Goal: Contribute content: Add original content to the website for others to see

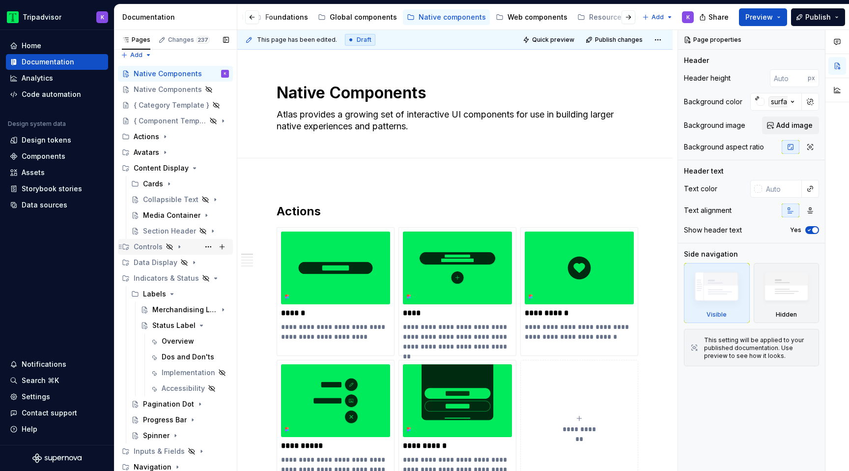
scroll to position [6, 0]
click at [194, 325] on icon "Page tree" at bounding box center [196, 324] width 8 height 8
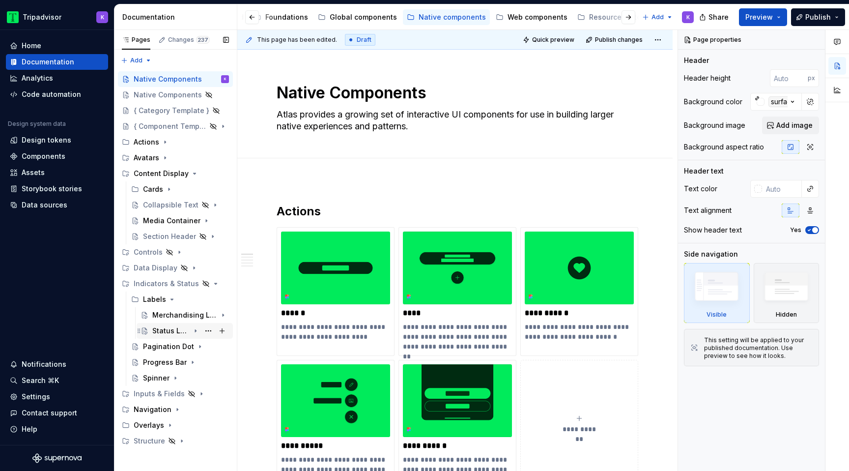
click at [170, 333] on div "Status Label" at bounding box center [170, 331] width 37 height 10
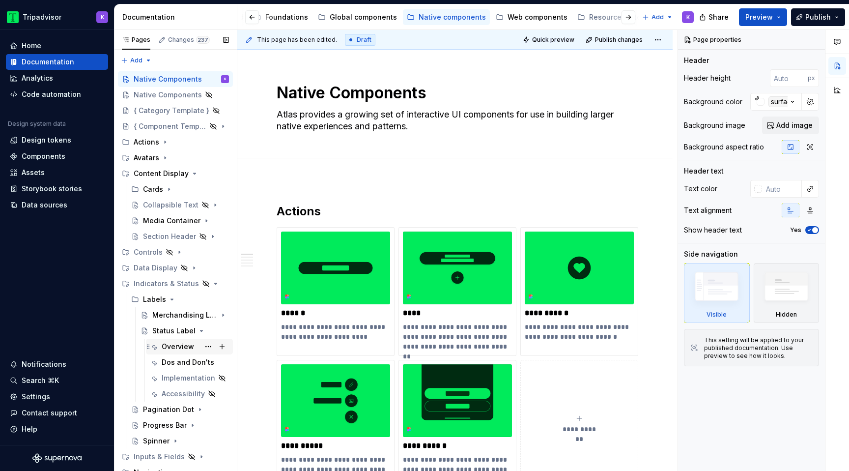
type textarea "*"
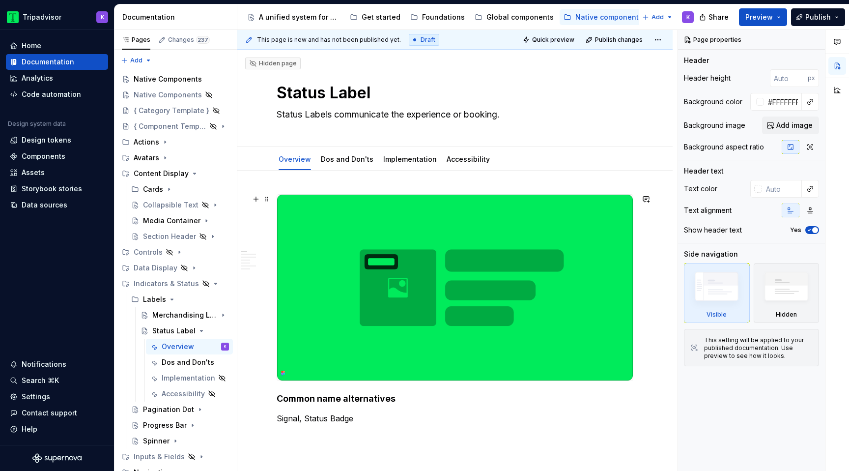
click at [391, 352] on img at bounding box center [455, 288] width 356 height 186
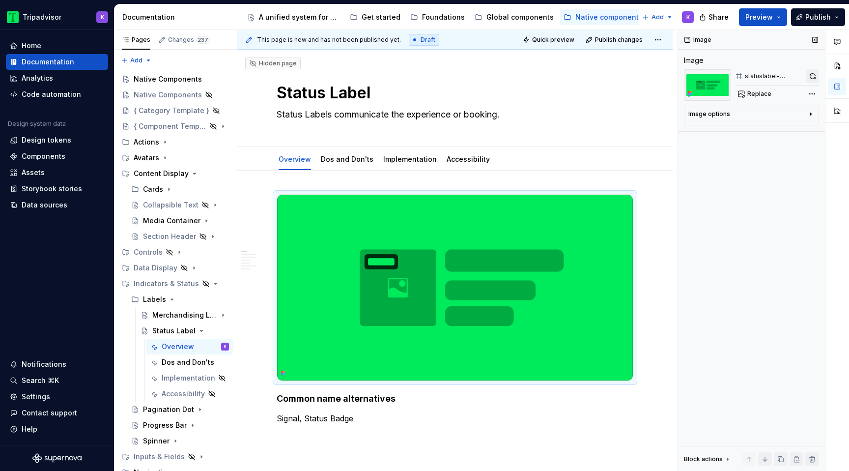
click at [813, 76] on button "button" at bounding box center [812, 76] width 13 height 14
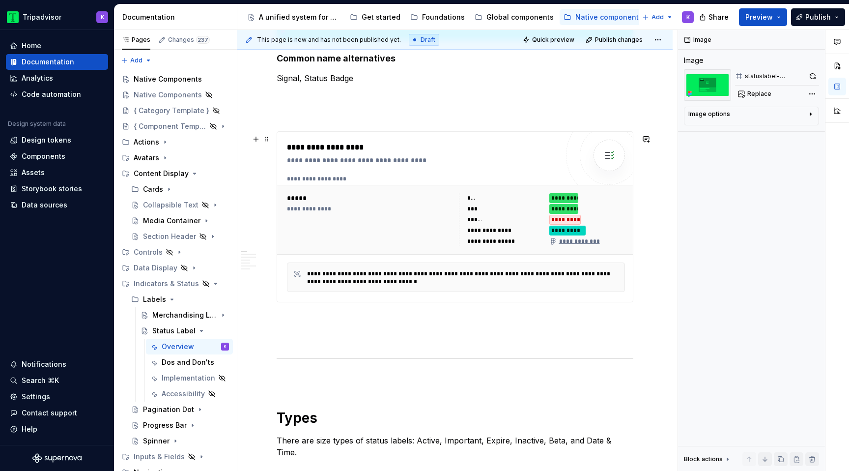
scroll to position [577, 0]
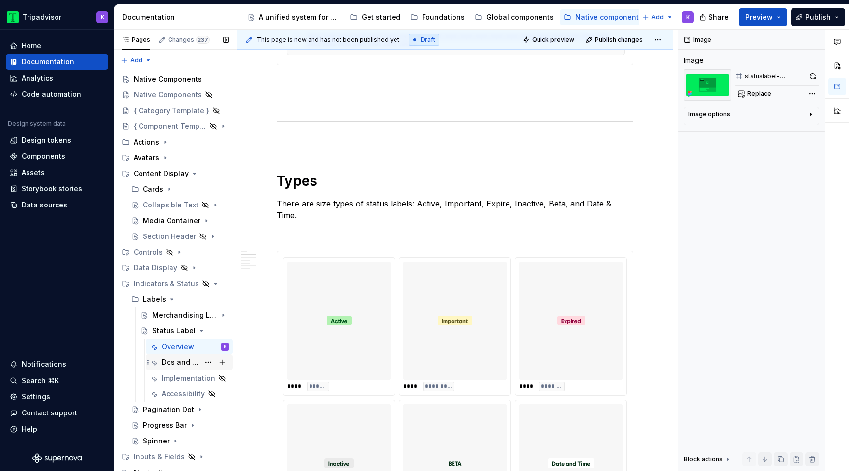
click at [174, 362] on div "Dos and Don'ts" at bounding box center [181, 362] width 38 height 10
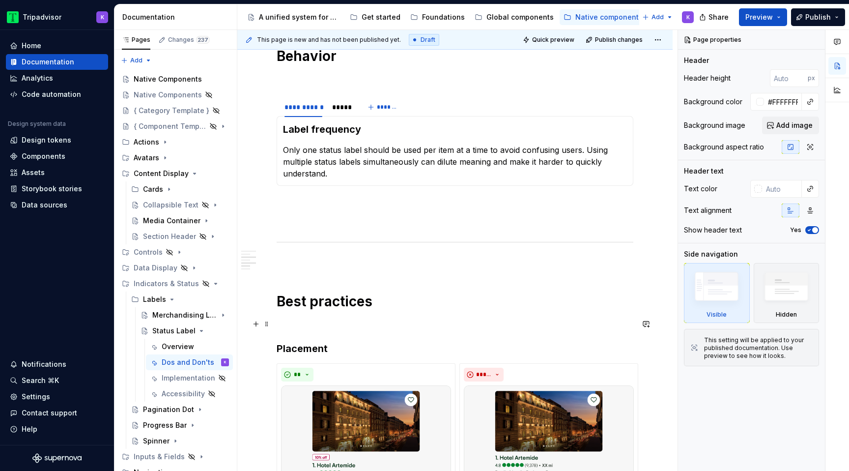
scroll to position [371, 0]
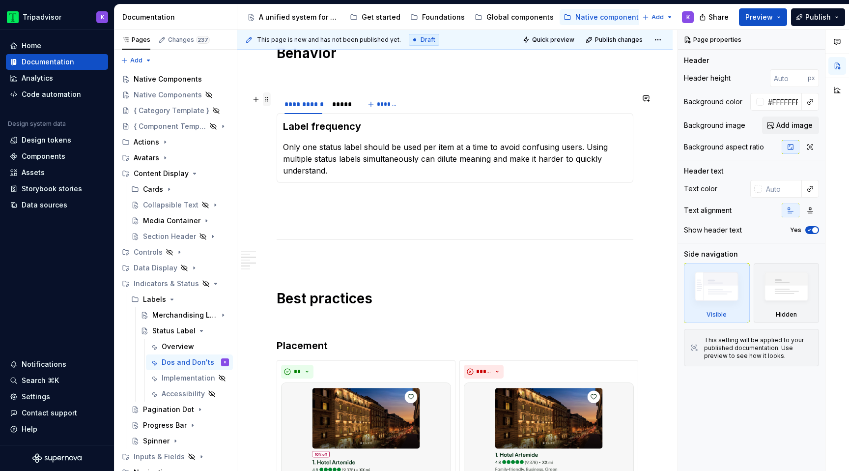
click at [268, 103] on span at bounding box center [267, 99] width 8 height 14
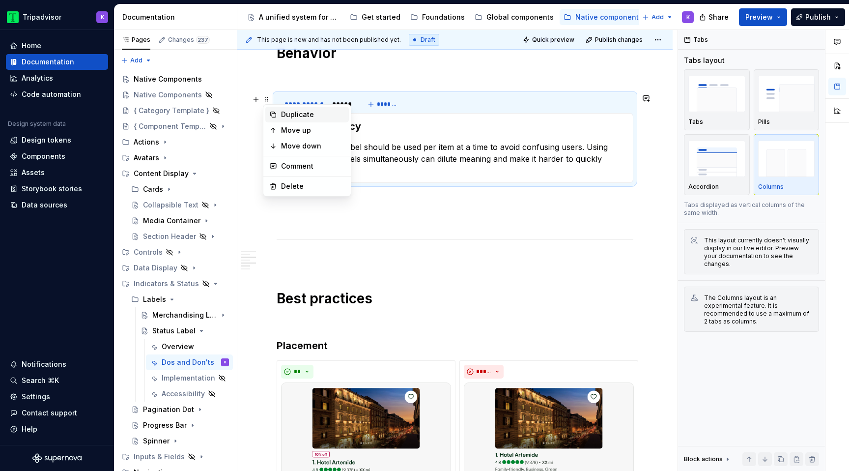
click at [292, 114] on div "Duplicate" at bounding box center [313, 115] width 64 height 10
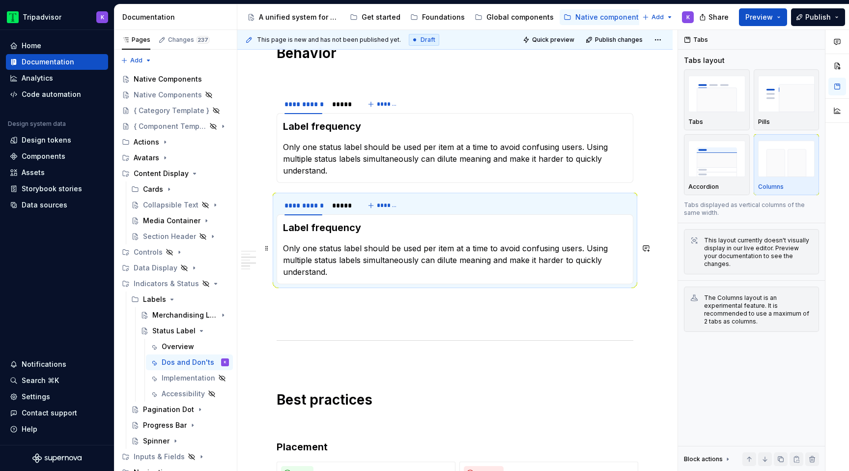
click at [293, 309] on div "**********" at bounding box center [455, 473] width 357 height 1301
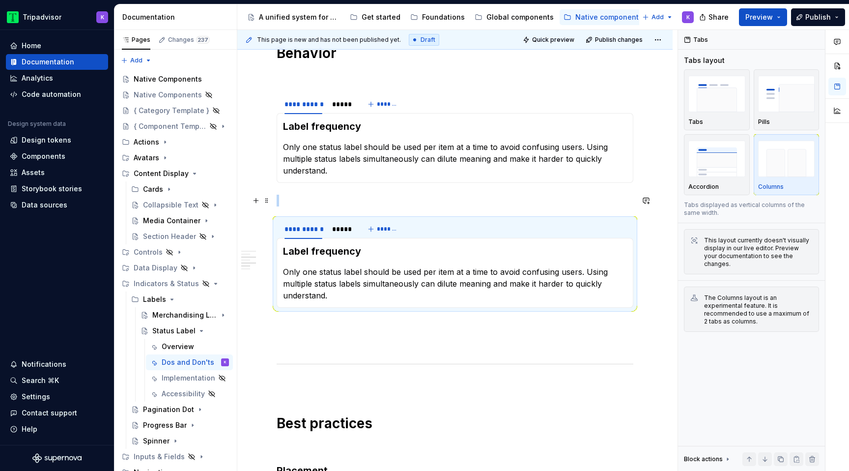
click at [329, 200] on p at bounding box center [455, 201] width 357 height 12
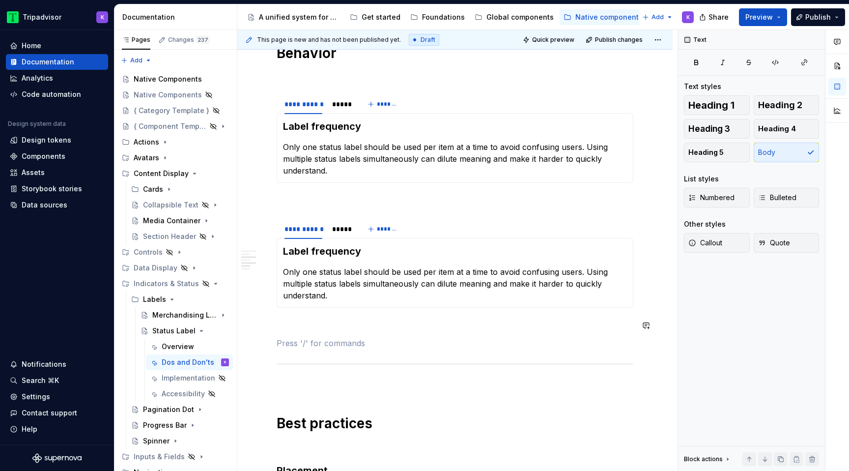
click at [339, 234] on div "*****" at bounding box center [341, 229] width 27 height 14
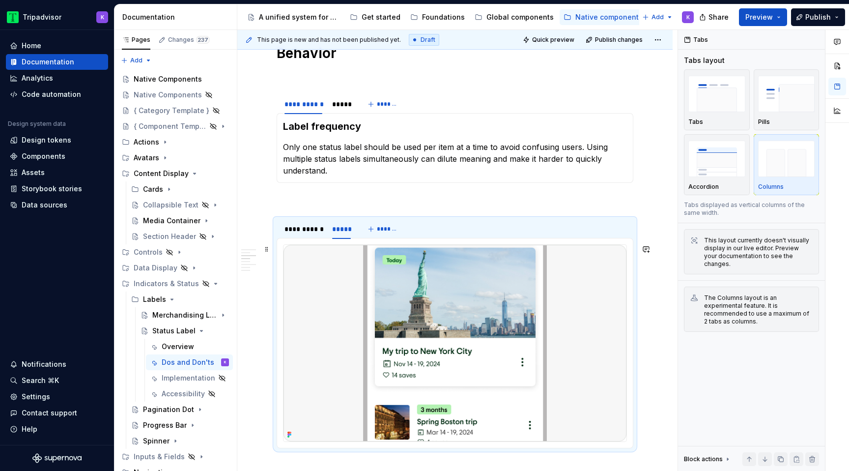
click at [399, 301] on img at bounding box center [454, 343] width 343 height 196
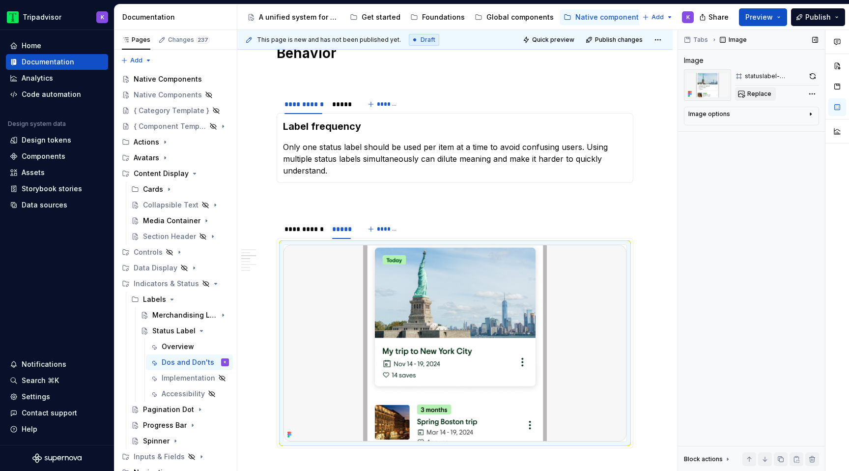
click at [759, 100] on button "Replace" at bounding box center [755, 94] width 41 height 14
type textarea "*"
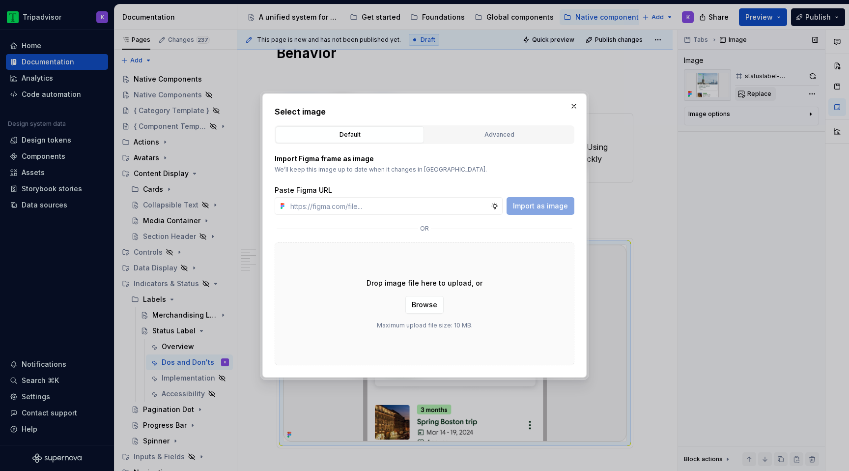
type input "[URL][DOMAIN_NAME]"
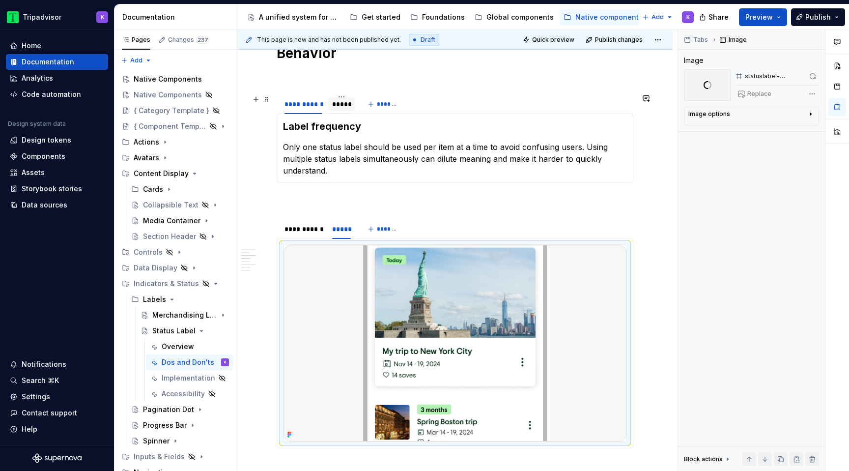
click at [341, 104] on div "*****" at bounding box center [341, 104] width 19 height 10
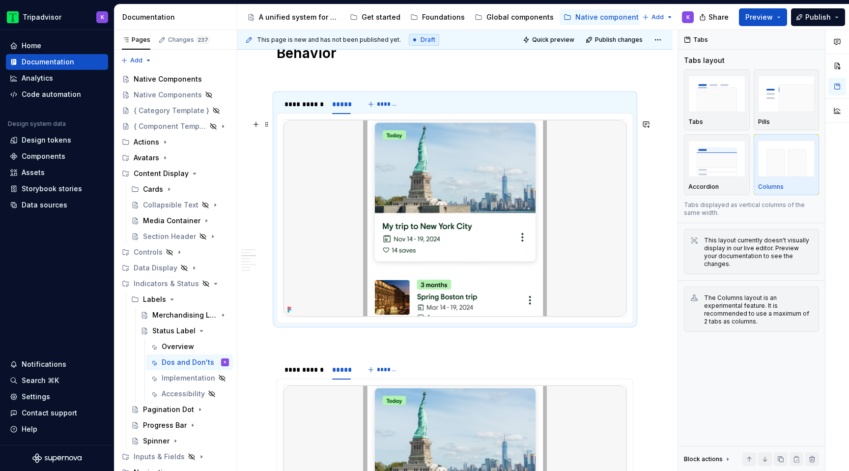
click at [542, 132] on img at bounding box center [454, 218] width 343 height 196
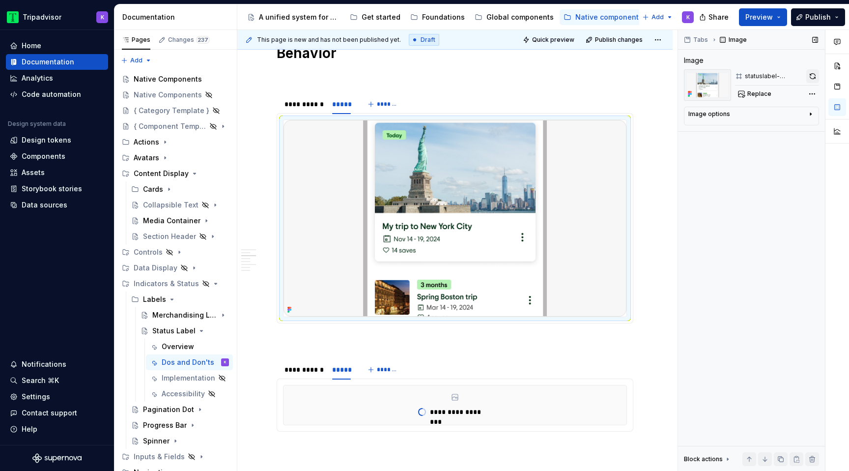
click at [811, 77] on button "button" at bounding box center [812, 76] width 13 height 14
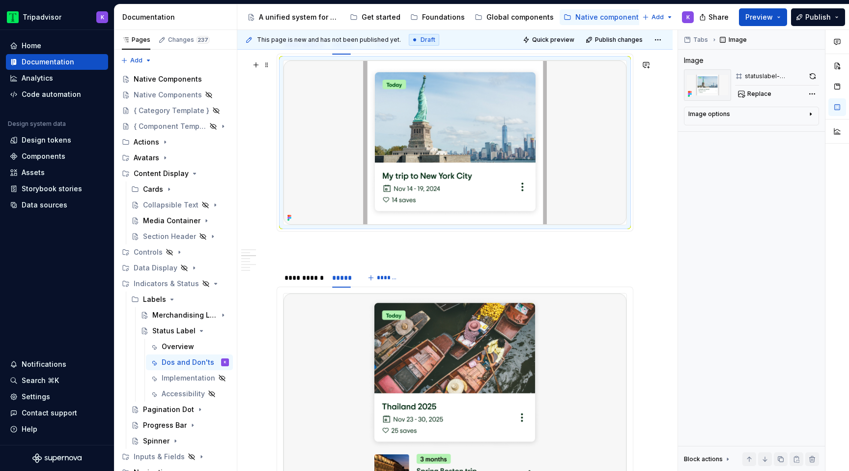
scroll to position [438, 0]
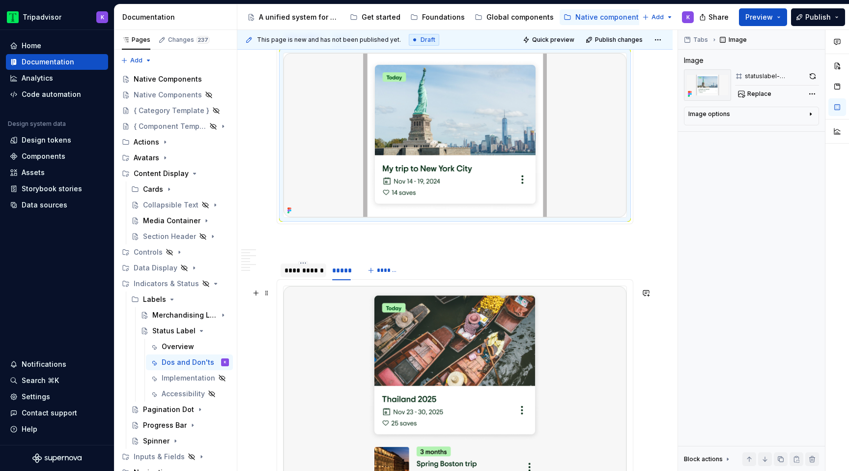
type textarea "*"
click at [314, 275] on div "**********" at bounding box center [303, 270] width 38 height 10
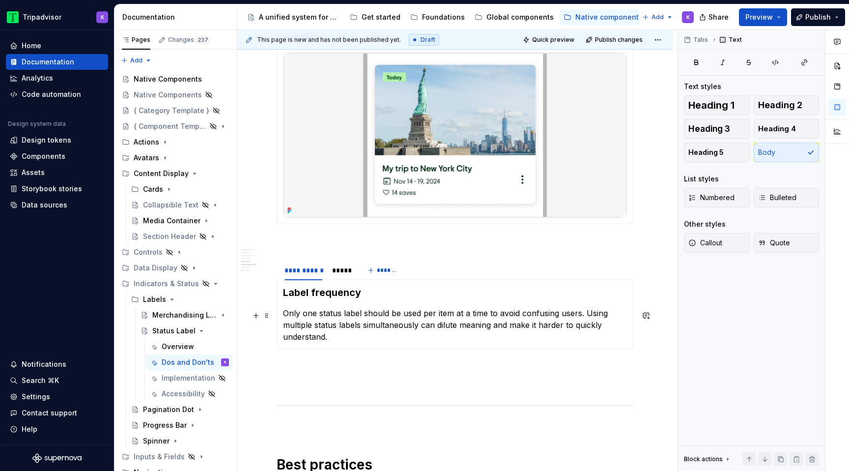
click at [357, 317] on p "Only one status label should be used per item at a time to avoid confusing user…" at bounding box center [455, 324] width 344 height 35
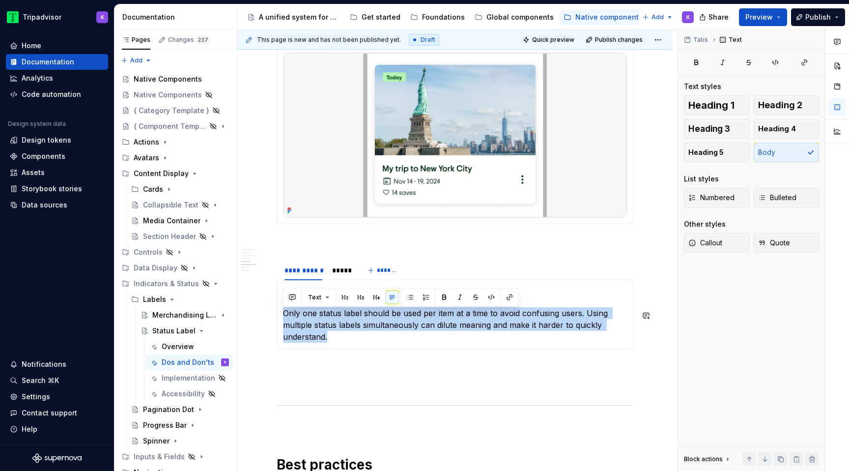
paste div
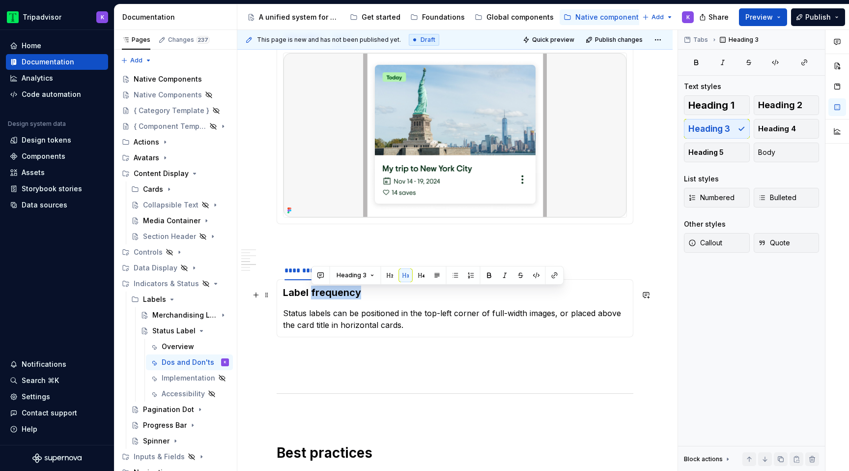
drag, startPoint x: 310, startPoint y: 294, endPoint x: 413, endPoint y: 295, distance: 103.2
click at [413, 295] on h3 "Label frequency" at bounding box center [455, 292] width 344 height 14
drag, startPoint x: 310, startPoint y: 296, endPoint x: 271, endPoint y: 296, distance: 39.3
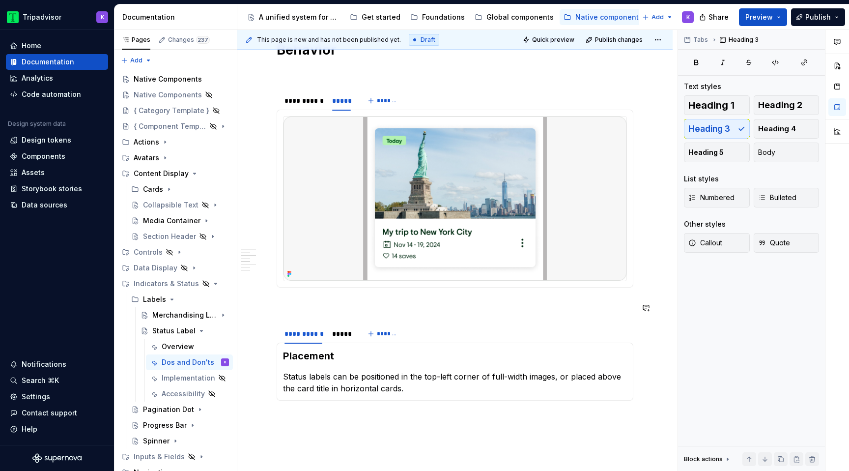
scroll to position [336, 0]
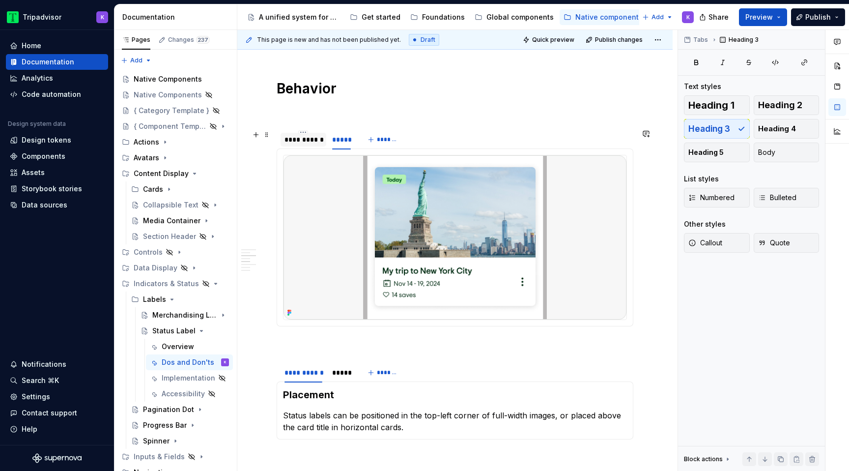
click at [312, 144] on div "**********" at bounding box center [303, 140] width 38 height 10
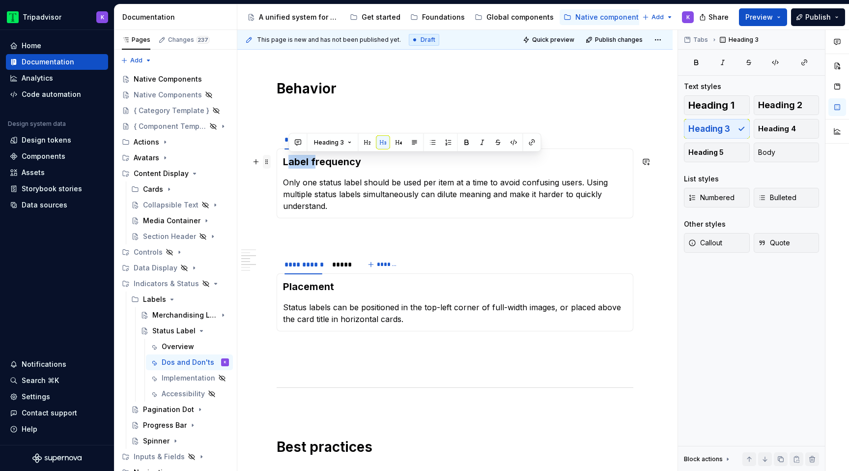
drag, startPoint x: 316, startPoint y: 162, endPoint x: 270, endPoint y: 162, distance: 46.2
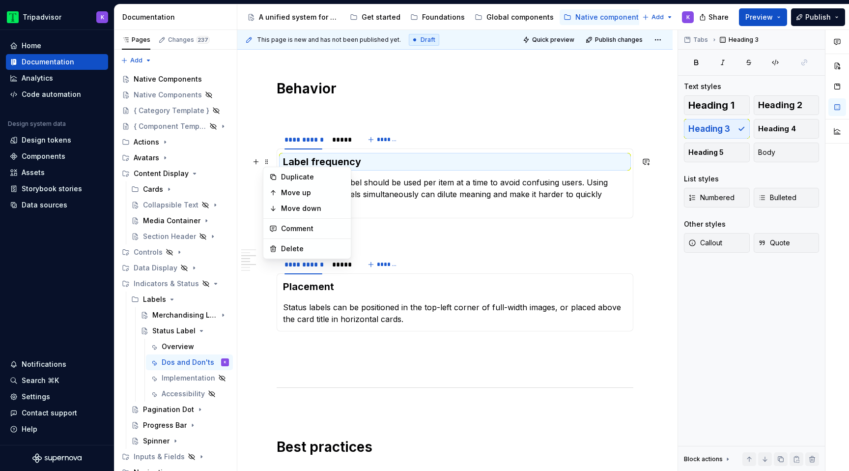
click at [299, 157] on h3 "Label frequency" at bounding box center [455, 162] width 344 height 14
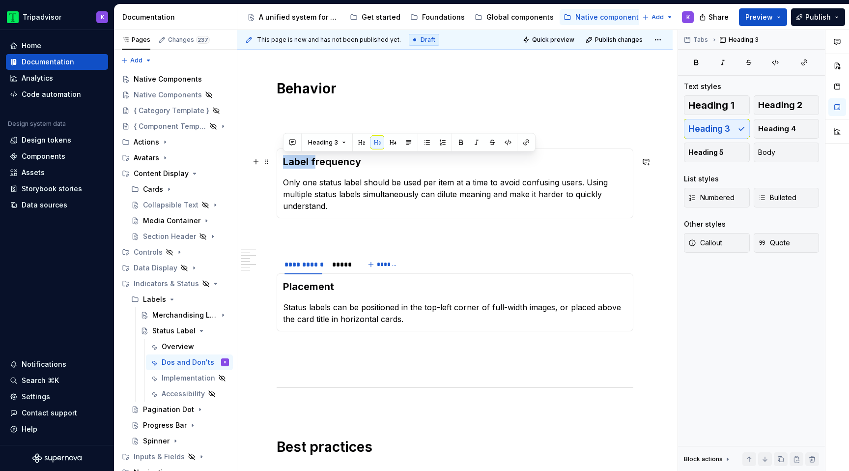
drag, startPoint x: 313, startPoint y: 160, endPoint x: 280, endPoint y: 160, distance: 32.9
click at [280, 160] on div "Label frequency Only one status label should be used per item at a time to avoi…" at bounding box center [455, 183] width 357 height 70
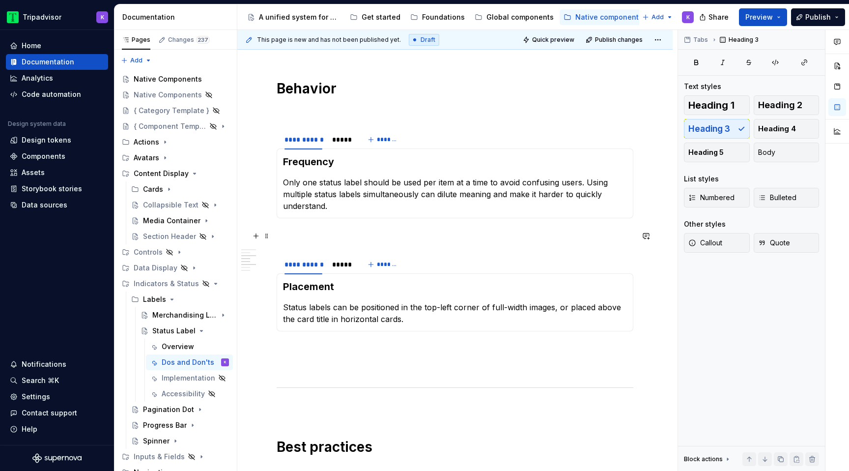
click at [350, 232] on p at bounding box center [455, 236] width 357 height 12
click at [196, 332] on icon "Page tree" at bounding box center [196, 331] width 8 height 8
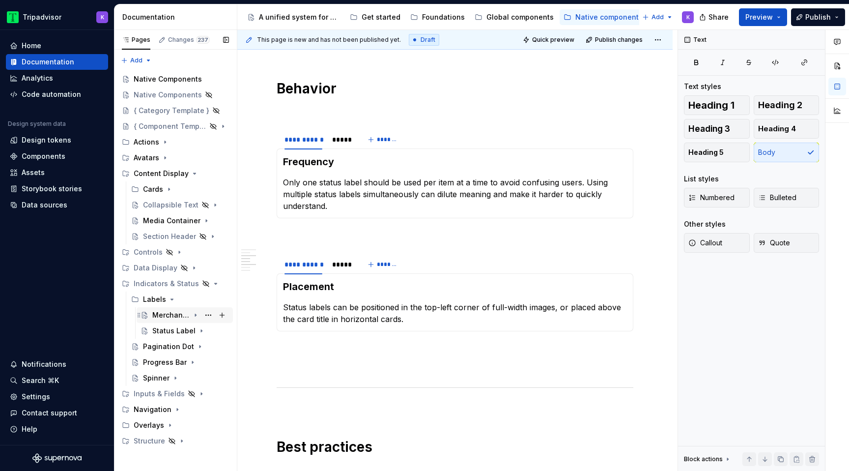
click at [197, 313] on icon "Page tree" at bounding box center [196, 315] width 8 height 8
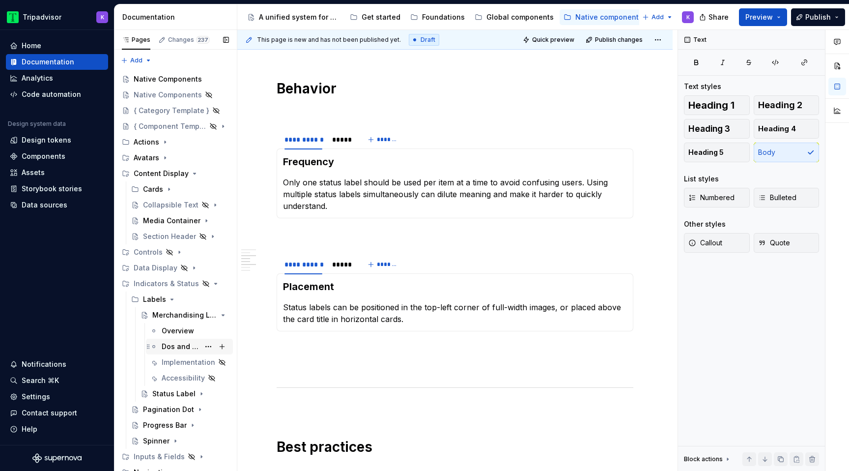
click at [193, 343] on div "Dos and Don'ts" at bounding box center [181, 346] width 38 height 10
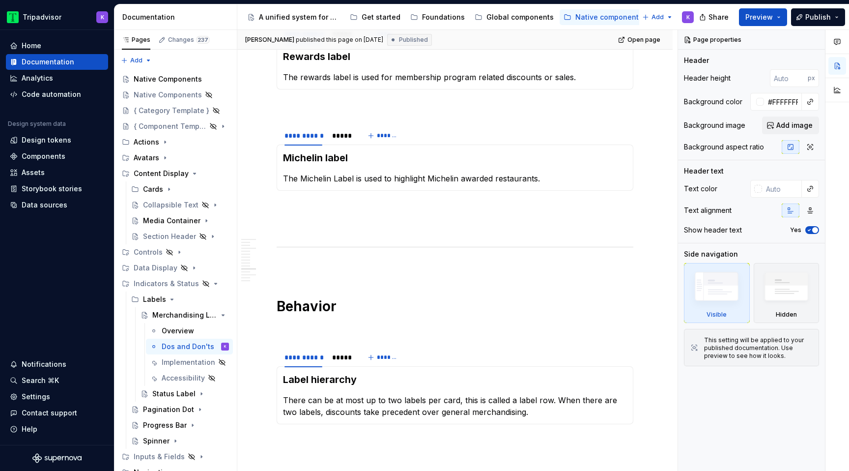
scroll to position [1171, 0]
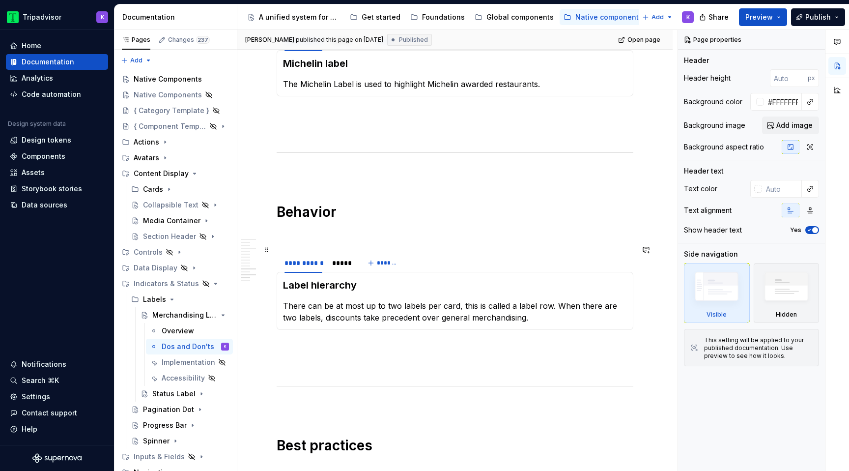
type textarea "*"
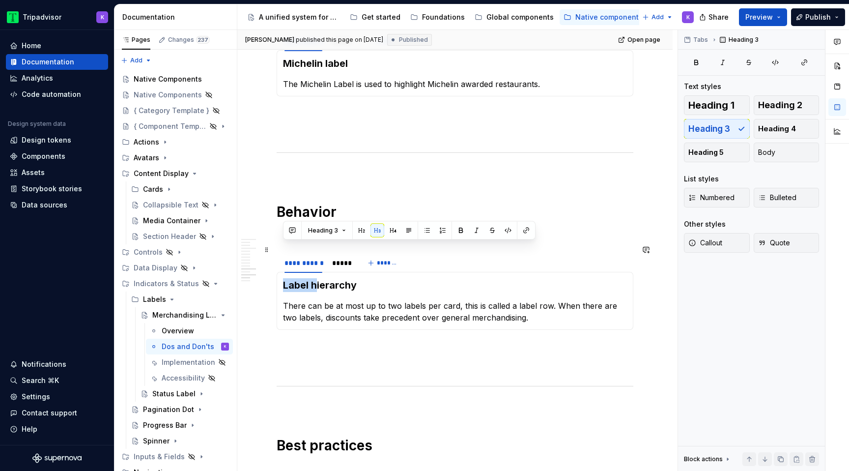
drag, startPoint x: 318, startPoint y: 250, endPoint x: 283, endPoint y: 249, distance: 34.4
click at [283, 278] on h3 "Label hierarchy" at bounding box center [455, 285] width 344 height 14
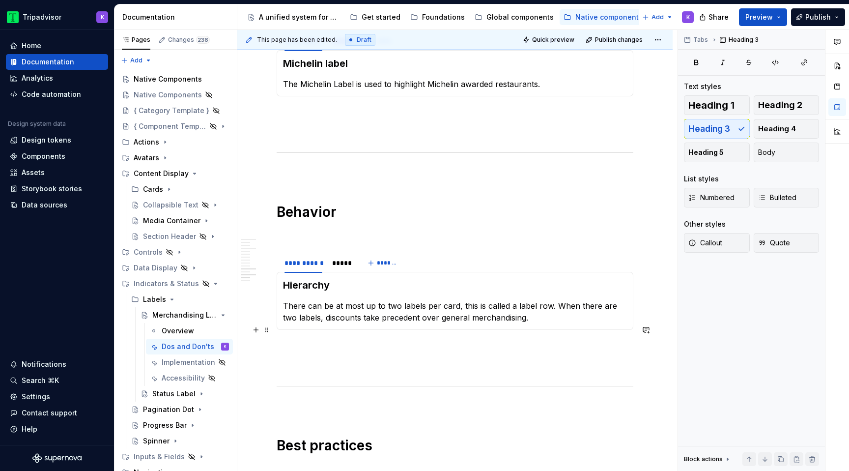
click at [362, 322] on div "**********" at bounding box center [455, 102] width 357 height 2134
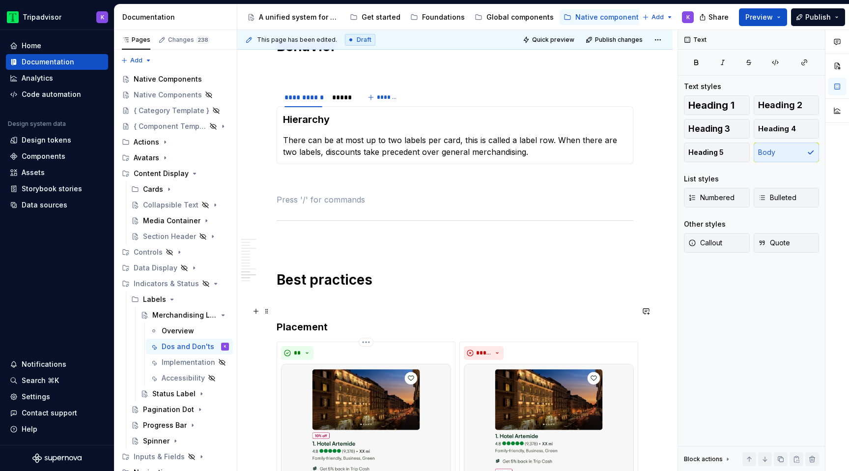
scroll to position [1354, 0]
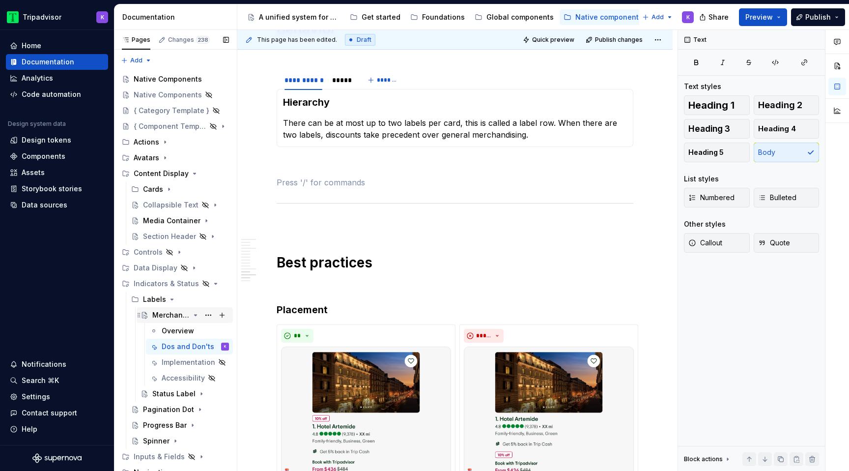
click at [196, 315] on icon "Page tree" at bounding box center [196, 314] width 2 height 1
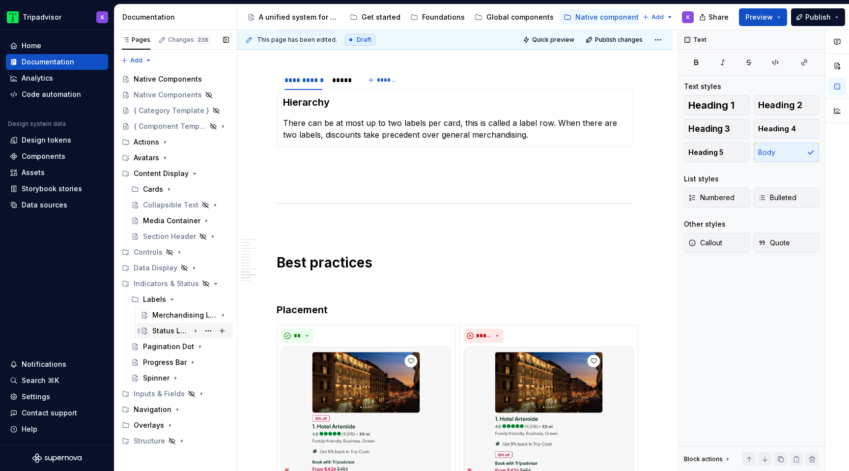
click at [193, 330] on icon "Page tree" at bounding box center [196, 331] width 8 height 8
click at [187, 358] on div "Dos and Don'ts" at bounding box center [181, 362] width 38 height 10
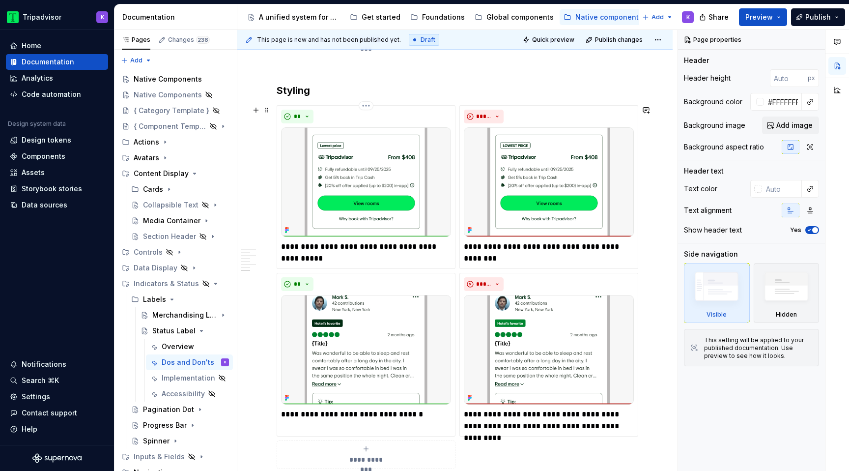
scroll to position [1018, 0]
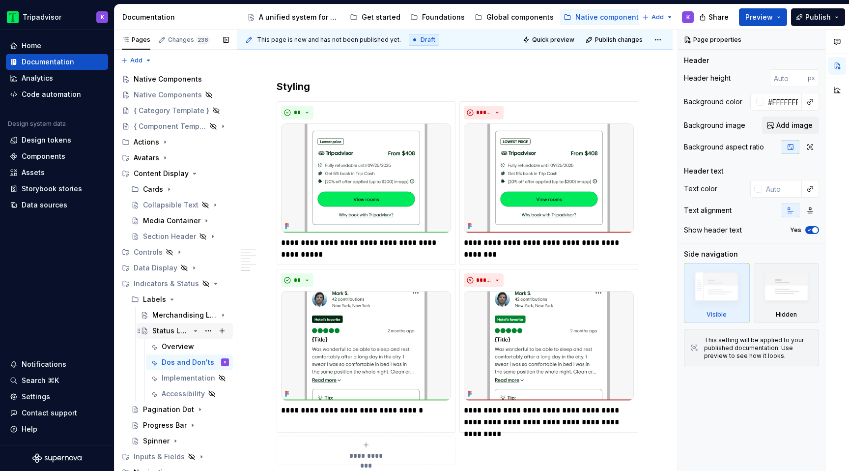
click at [192, 329] on icon "Page tree" at bounding box center [196, 331] width 8 height 8
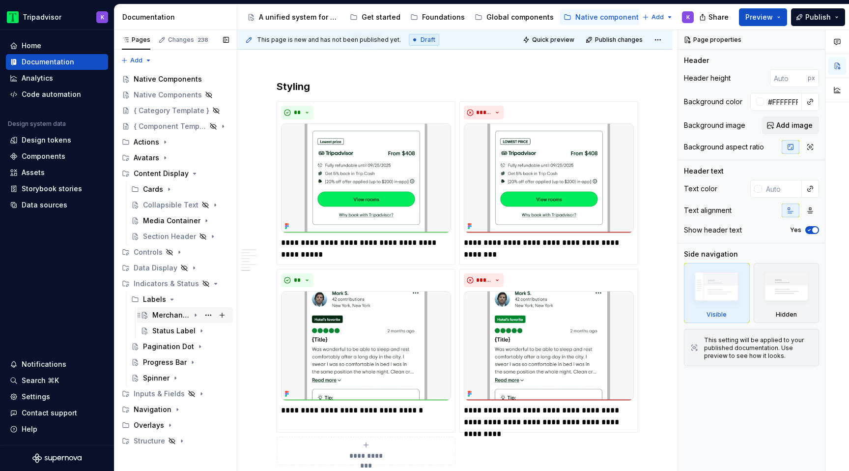
click at [196, 314] on icon "Page tree" at bounding box center [196, 315] width 8 height 8
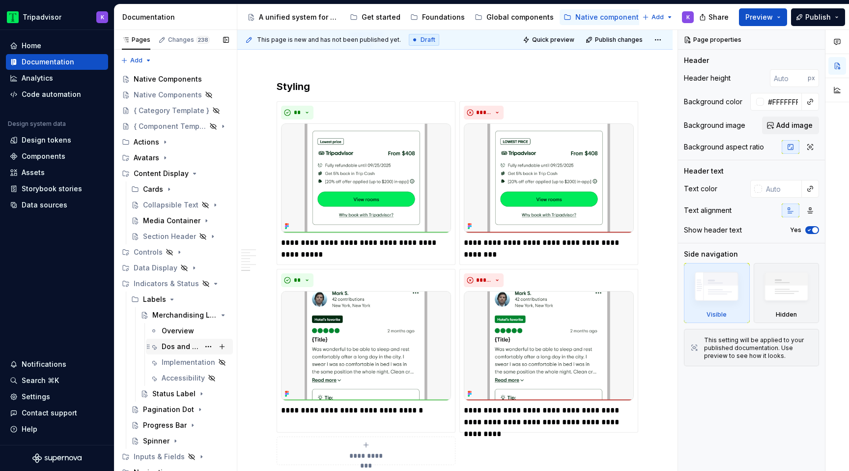
click at [186, 344] on div "Dos and Don'ts" at bounding box center [181, 346] width 38 height 10
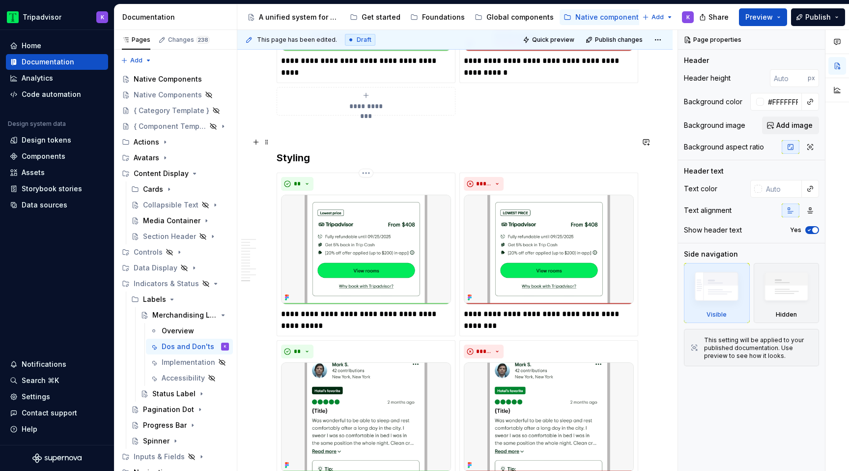
scroll to position [1987, 0]
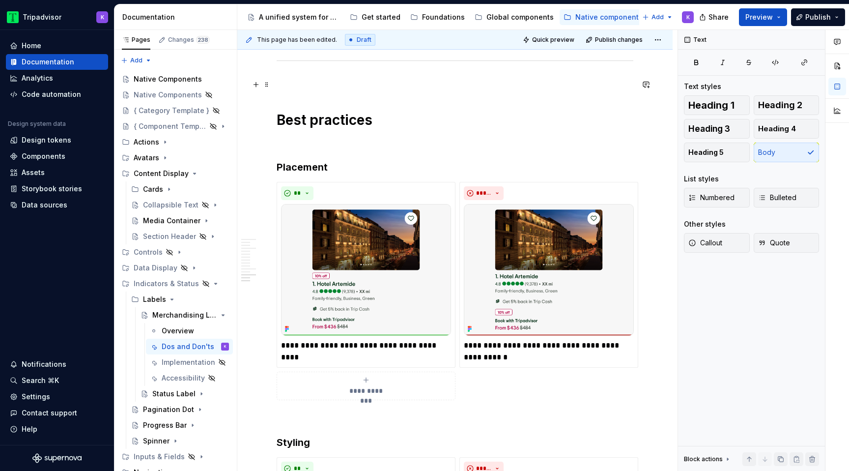
scroll to position [1487, 0]
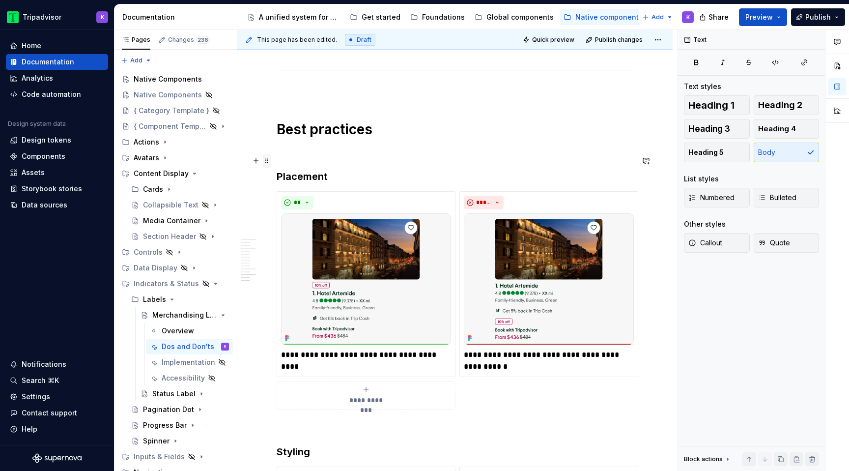
click at [268, 163] on span at bounding box center [267, 161] width 8 height 14
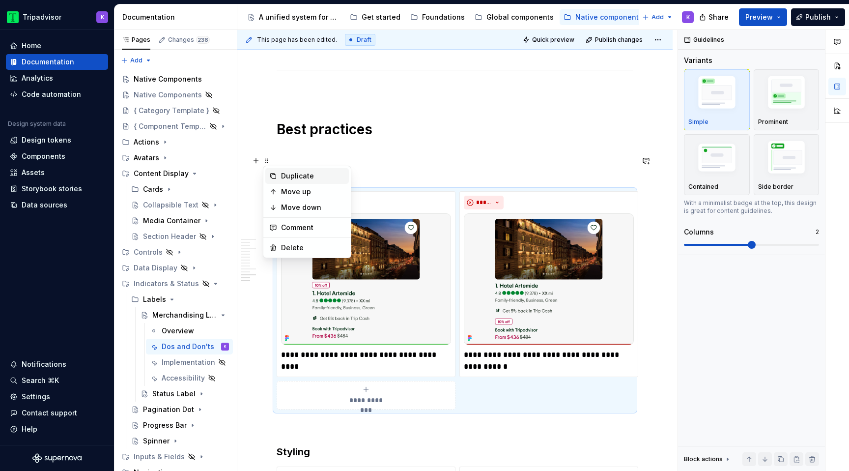
click at [312, 173] on div "Duplicate" at bounding box center [313, 176] width 64 height 10
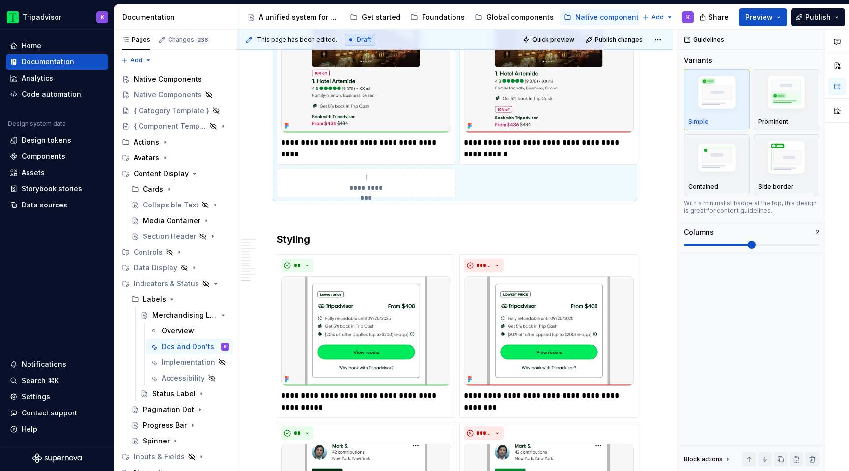
scroll to position [2234, 0]
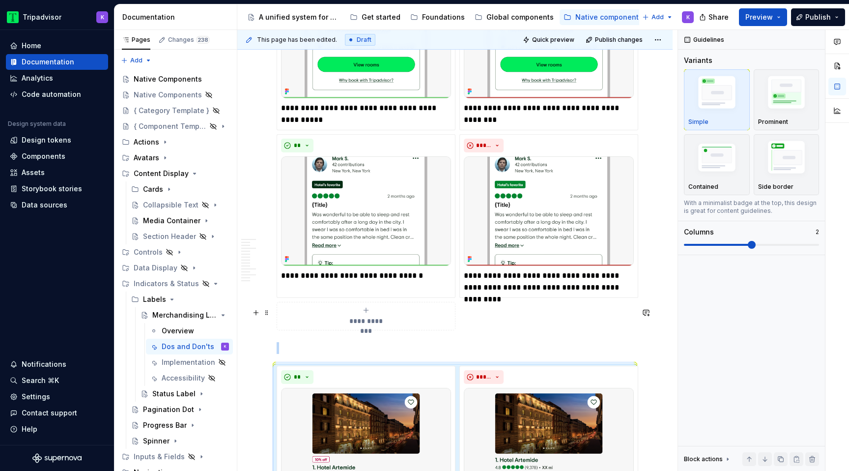
click at [316, 342] on p at bounding box center [455, 348] width 357 height 12
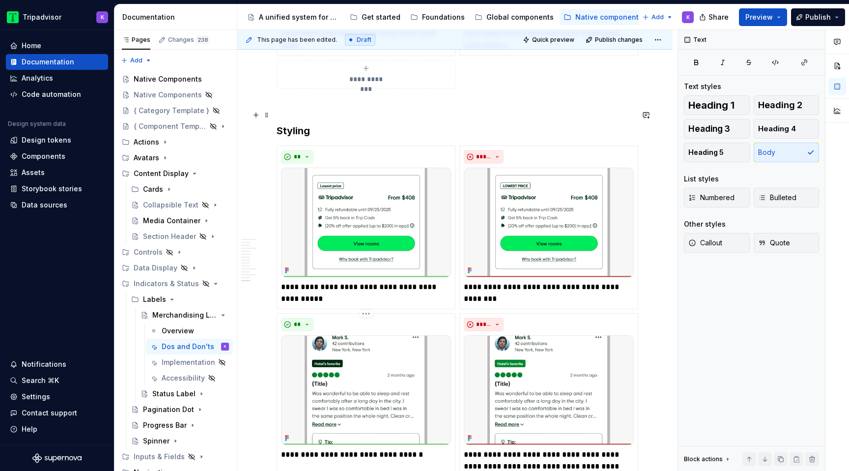
scroll to position [1715, 0]
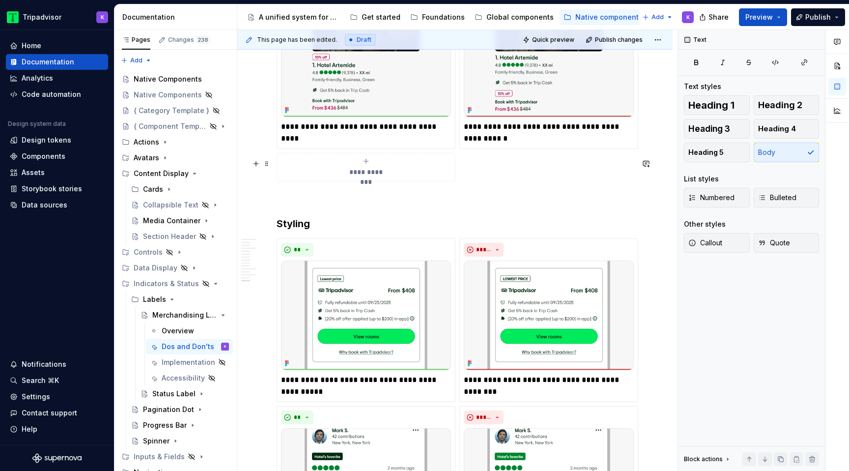
click at [329, 193] on p at bounding box center [455, 199] width 357 height 12
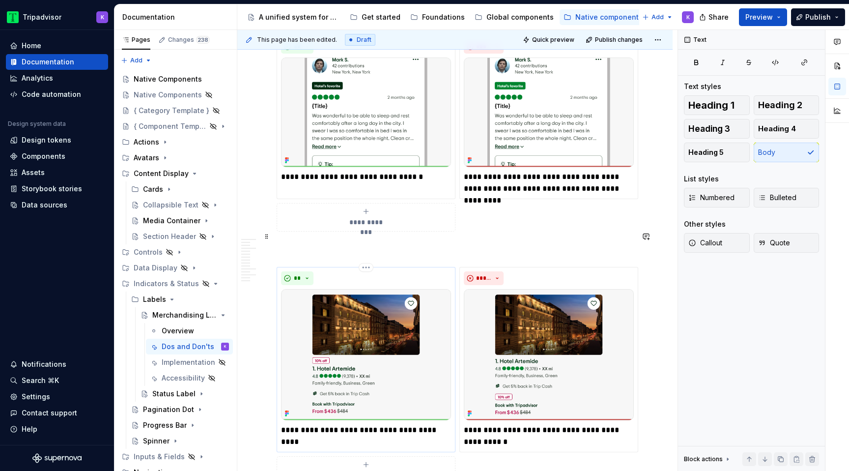
scroll to position [2168, 0]
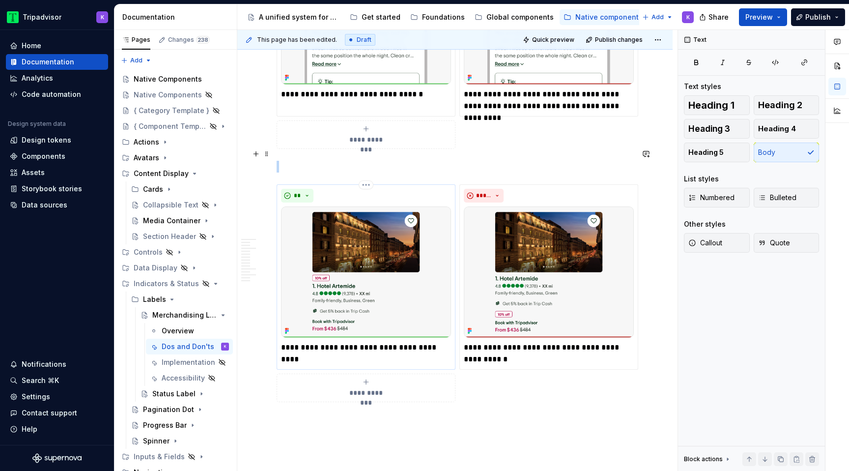
click at [366, 237] on img at bounding box center [366, 272] width 170 height 132
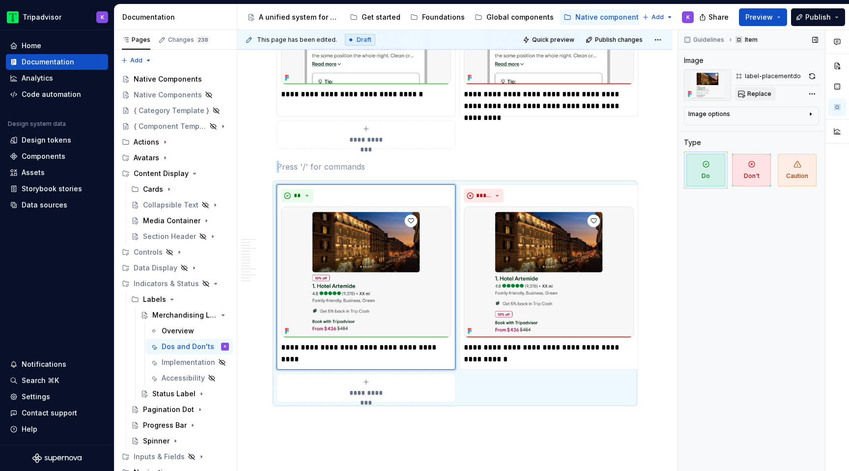
click at [753, 94] on span "Replace" at bounding box center [759, 94] width 24 height 8
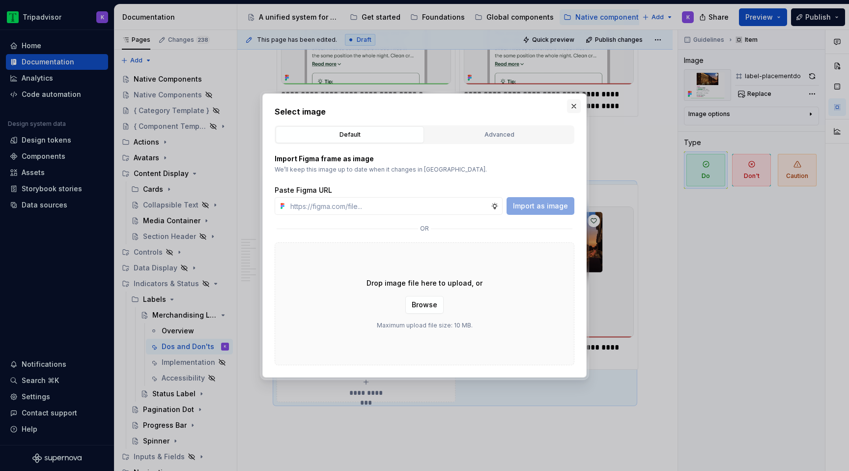
click at [575, 106] on button "button" at bounding box center [574, 106] width 14 height 14
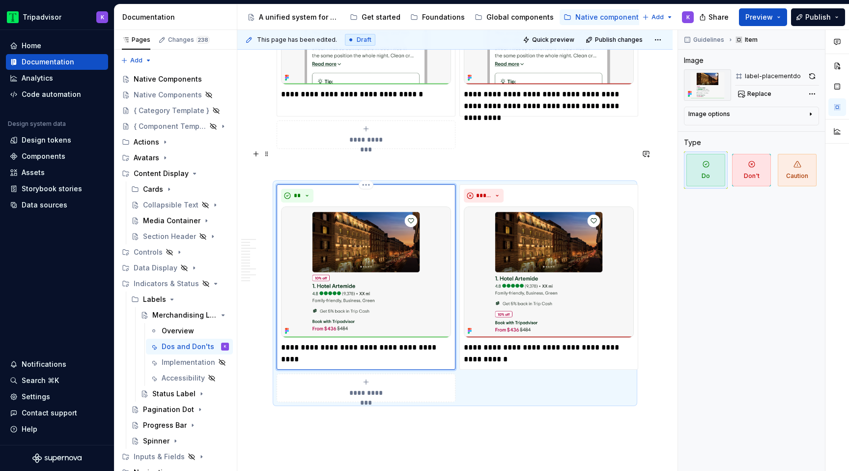
click at [448, 341] on p "**********" at bounding box center [366, 347] width 170 height 12
drag, startPoint x: 448, startPoint y: 312, endPoint x: 279, endPoint y: 311, distance: 169.0
click at [279, 311] on div "**********" at bounding box center [366, 277] width 179 height 186
type textarea "*"
click at [411, 161] on p at bounding box center [455, 167] width 357 height 12
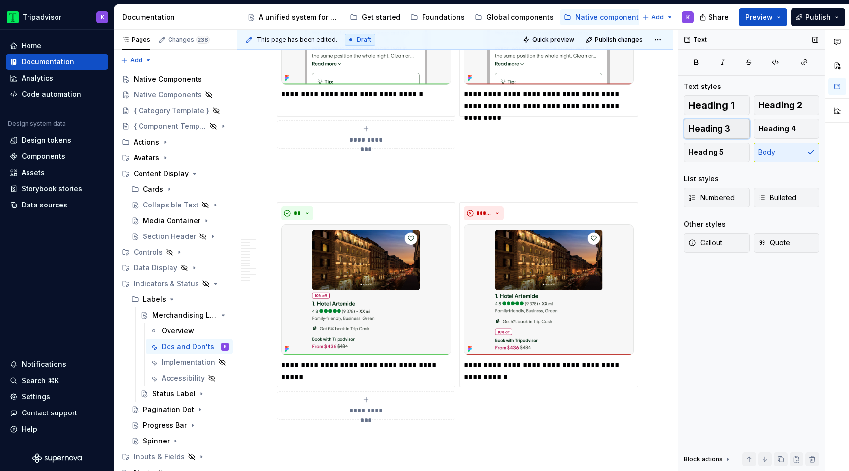
click at [733, 134] on button "Heading 3" at bounding box center [717, 129] width 66 height 20
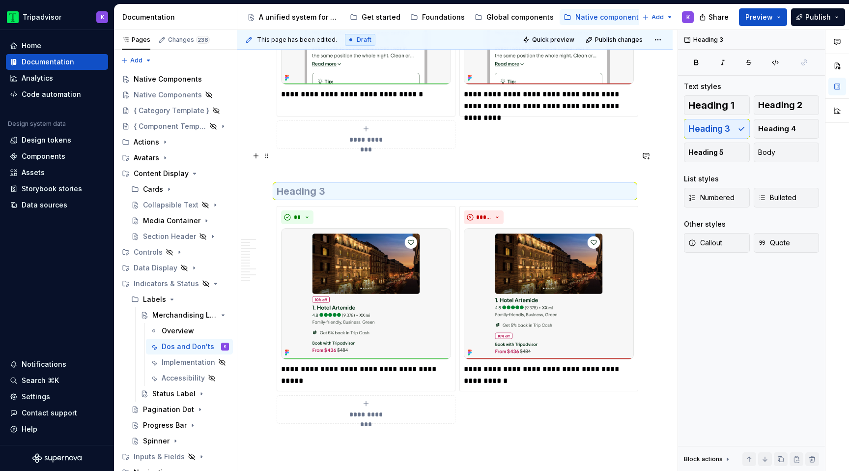
click at [538, 184] on h3 at bounding box center [455, 191] width 357 height 14
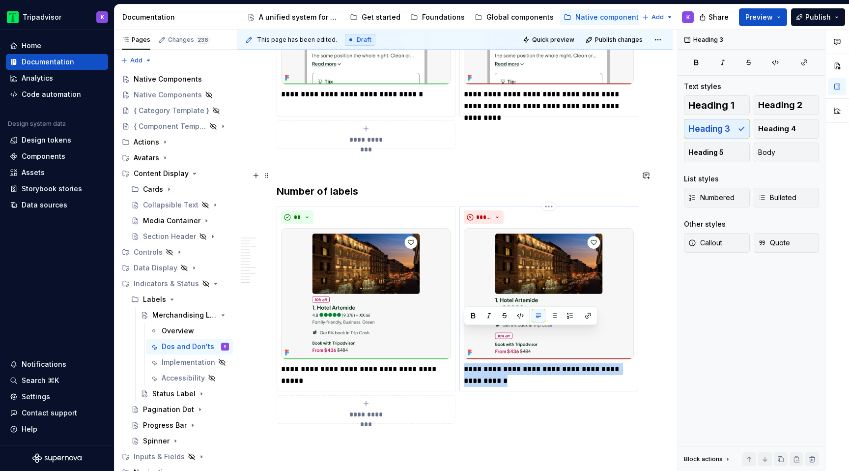
drag, startPoint x: 488, startPoint y: 350, endPoint x: 464, endPoint y: 335, distance: 27.8
click at [464, 363] on p "**********" at bounding box center [549, 375] width 170 height 24
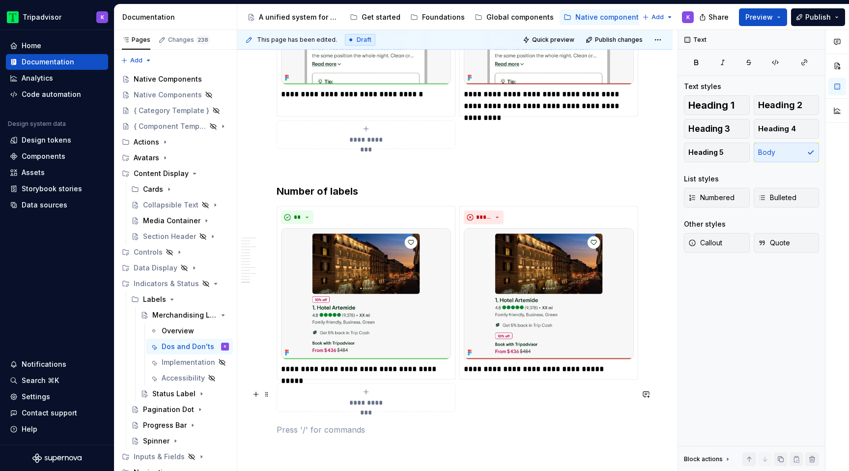
click at [511, 423] on p at bounding box center [455, 429] width 357 height 12
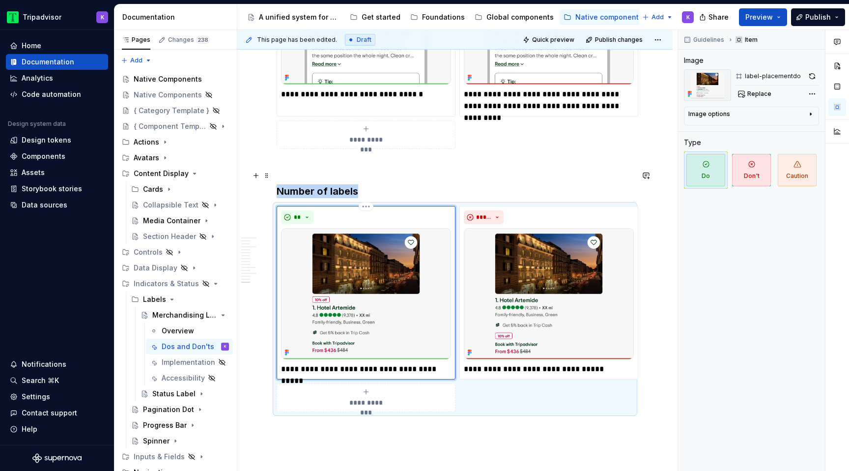
click at [305, 291] on img at bounding box center [366, 294] width 170 height 132
click at [763, 93] on span "Replace" at bounding box center [759, 94] width 24 height 8
type textarea "*"
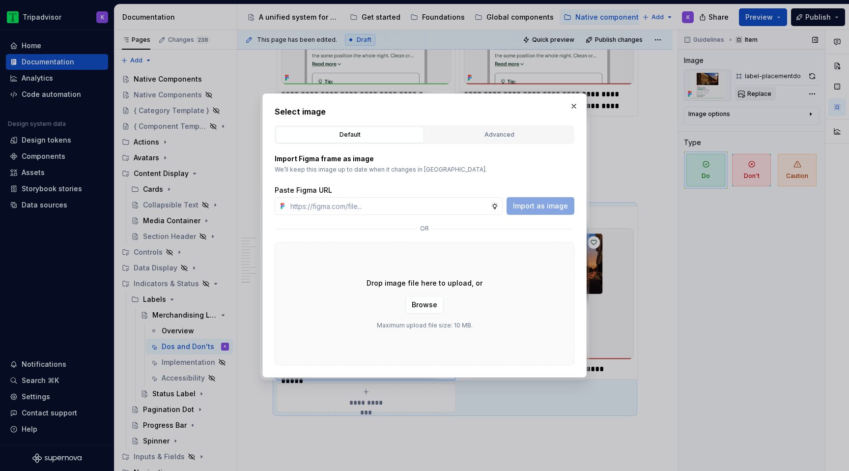
type input "[URL][DOMAIN_NAME]"
type textarea "*"
type input "[URL][DOMAIN_NAME]"
click at [540, 210] on span "Import as image" at bounding box center [540, 206] width 55 height 10
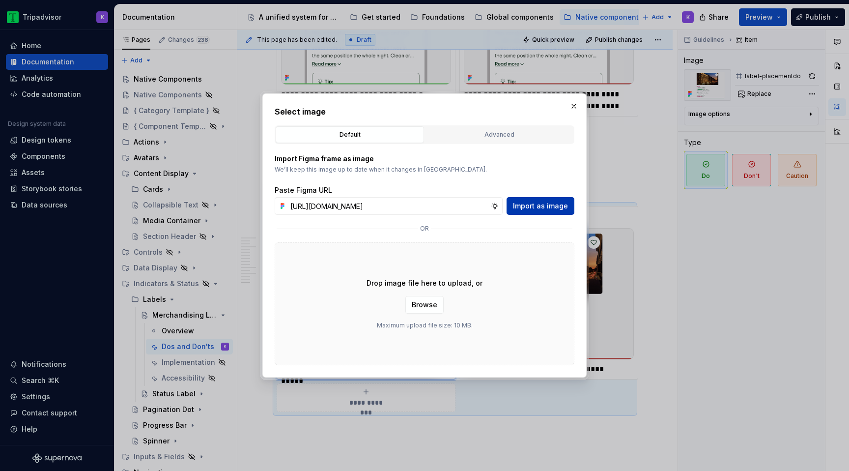
scroll to position [0, 0]
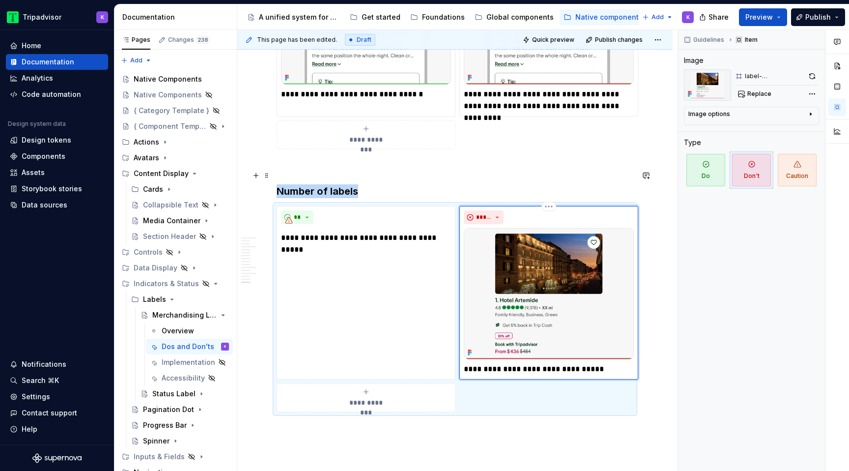
click at [527, 266] on img at bounding box center [549, 294] width 170 height 132
click at [747, 93] on span "Replace" at bounding box center [759, 94] width 24 height 8
type textarea "*"
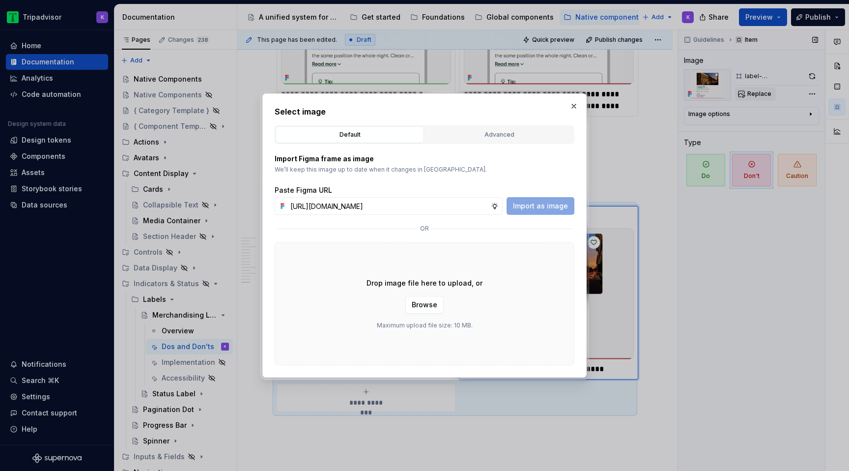
scroll to position [0, 266]
type input "[URL][DOMAIN_NAME]"
click at [533, 214] on button "Import as image" at bounding box center [540, 206] width 68 height 18
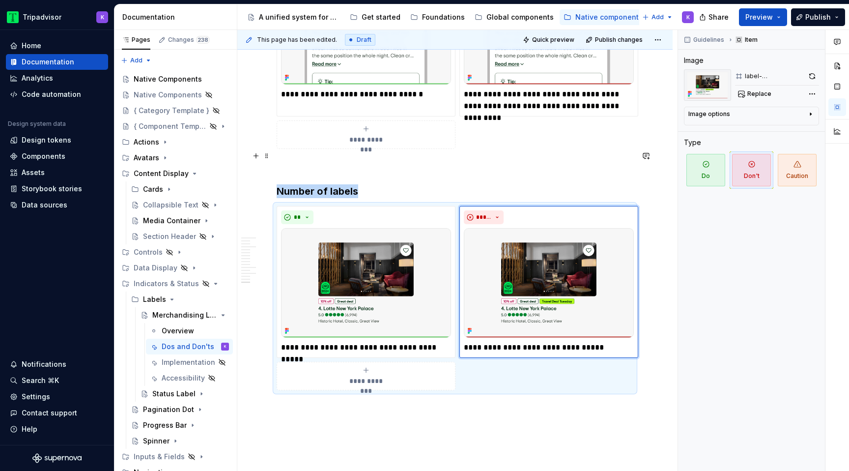
scroll to position [2136, 0]
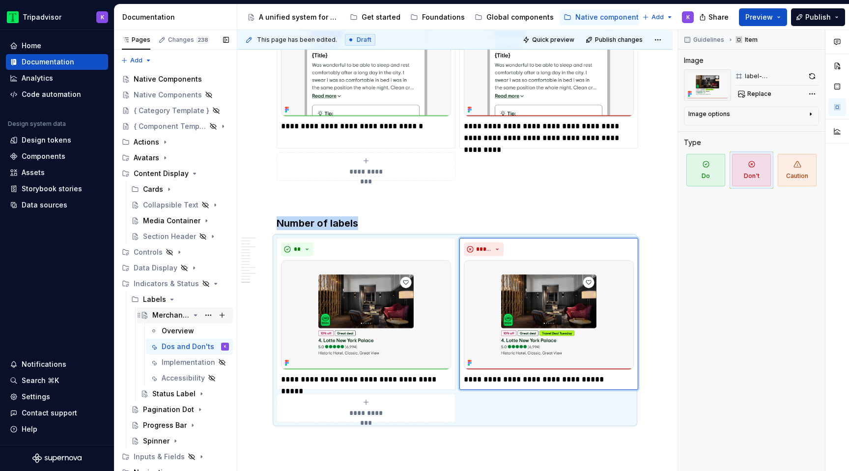
click at [195, 315] on icon "Page tree" at bounding box center [196, 314] width 2 height 1
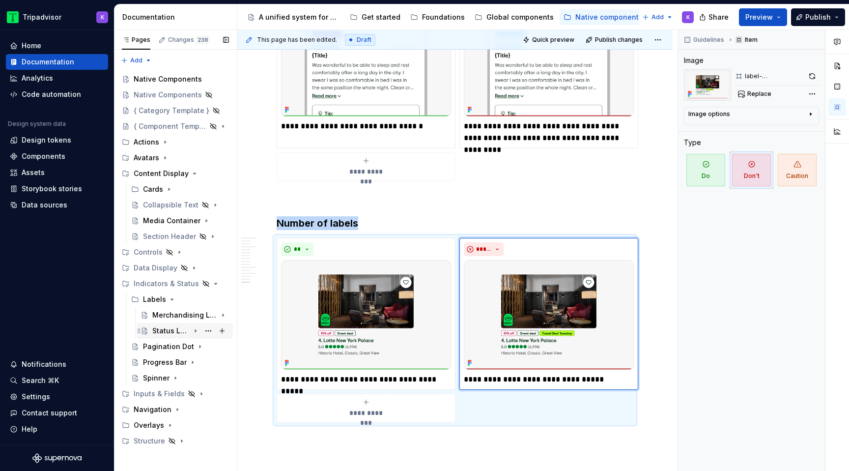
click at [195, 330] on icon "Page tree" at bounding box center [196, 331] width 8 height 8
click at [179, 359] on div "Dos and Don'ts" at bounding box center [181, 362] width 38 height 10
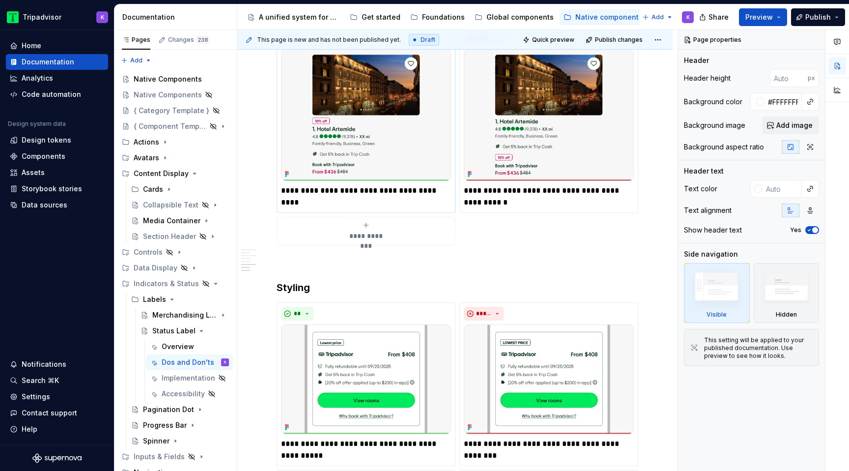
scroll to position [653, 0]
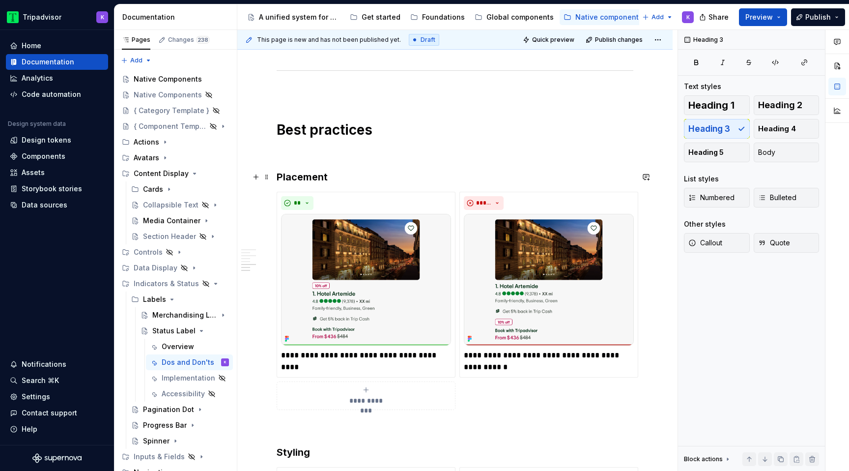
type textarea "*"
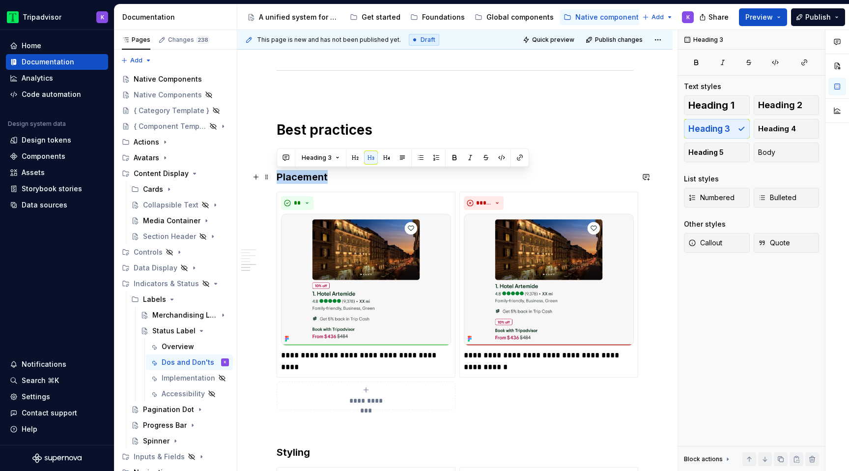
drag, startPoint x: 336, startPoint y: 172, endPoint x: 273, endPoint y: 172, distance: 62.4
click at [273, 172] on div "**********" at bounding box center [454, 262] width 435 height 1489
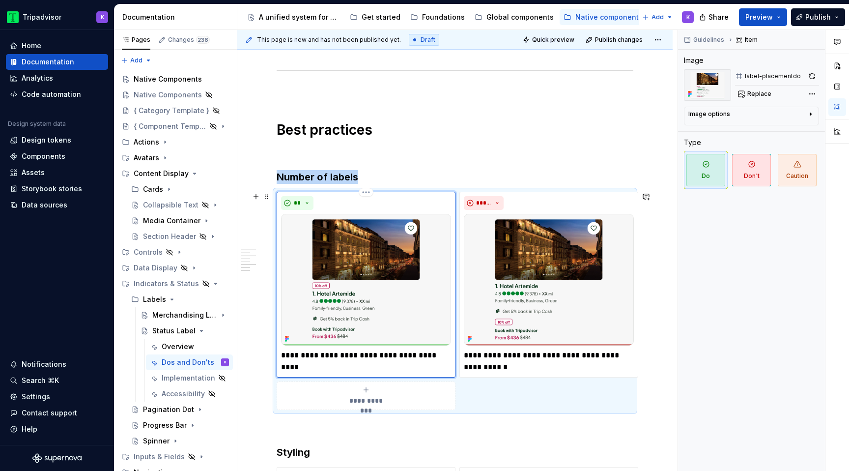
click at [307, 301] on img at bounding box center [366, 280] width 170 height 132
click at [755, 90] on span "Replace" at bounding box center [759, 94] width 24 height 8
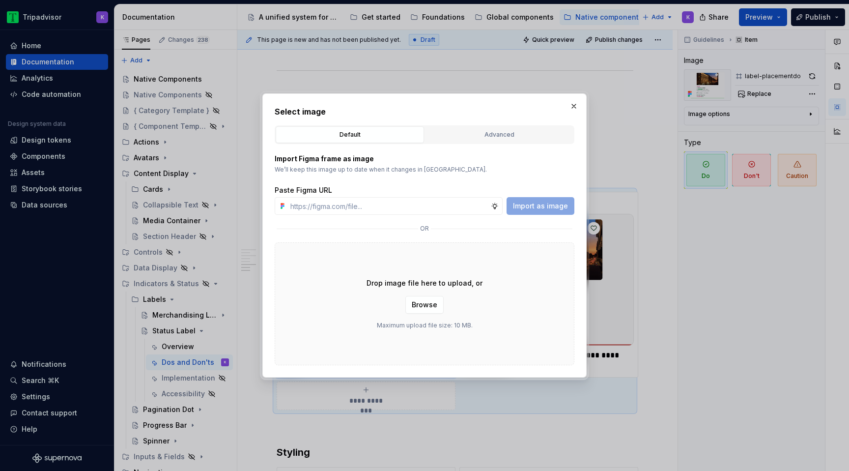
type textarea "*"
type input "[URL][DOMAIN_NAME]"
type textarea "*"
type input "[URL][DOMAIN_NAME]"
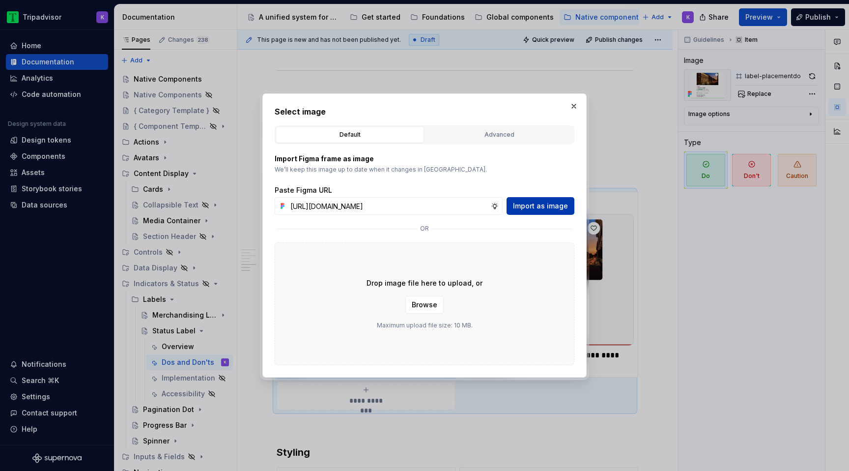
scroll to position [0, 0]
click at [545, 207] on span "Import as image" at bounding box center [540, 206] width 55 height 10
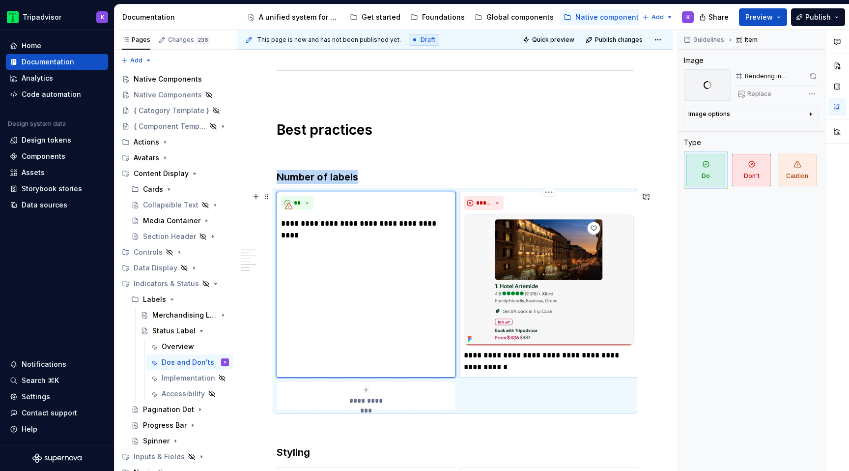
click at [502, 242] on img at bounding box center [549, 280] width 170 height 132
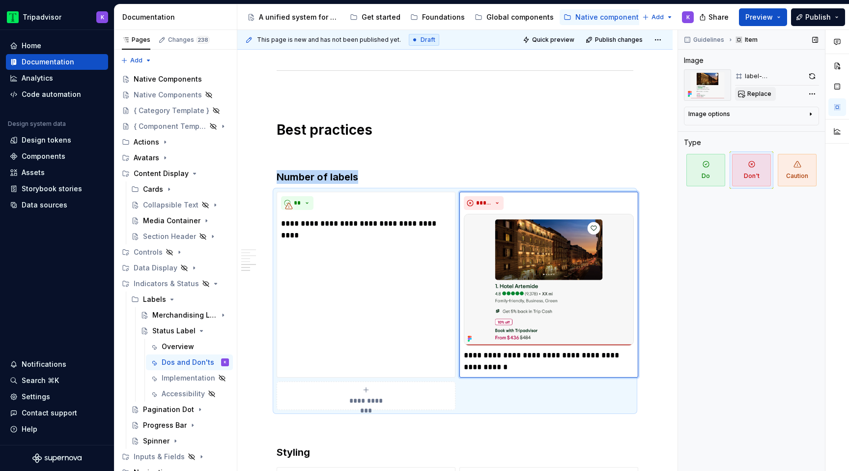
click at [755, 98] on button "Replace" at bounding box center [755, 94] width 41 height 14
type textarea "*"
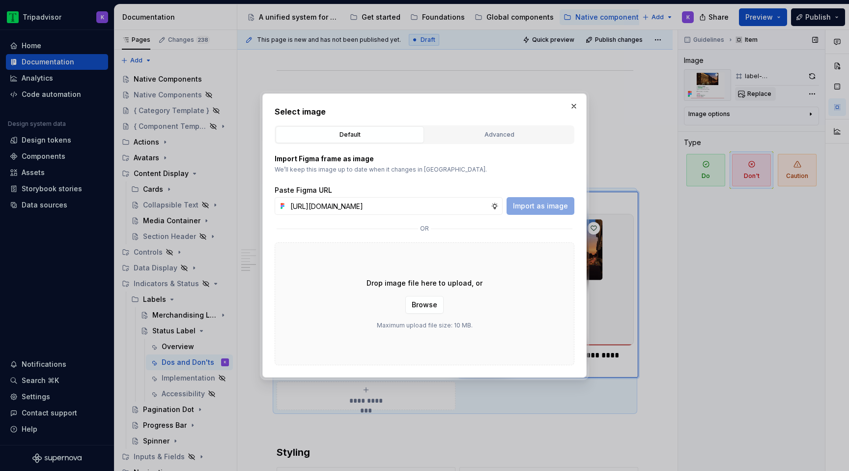
scroll to position [0, 266]
type input "[URL][DOMAIN_NAME]"
click at [539, 205] on span "Import as image" at bounding box center [540, 206] width 55 height 10
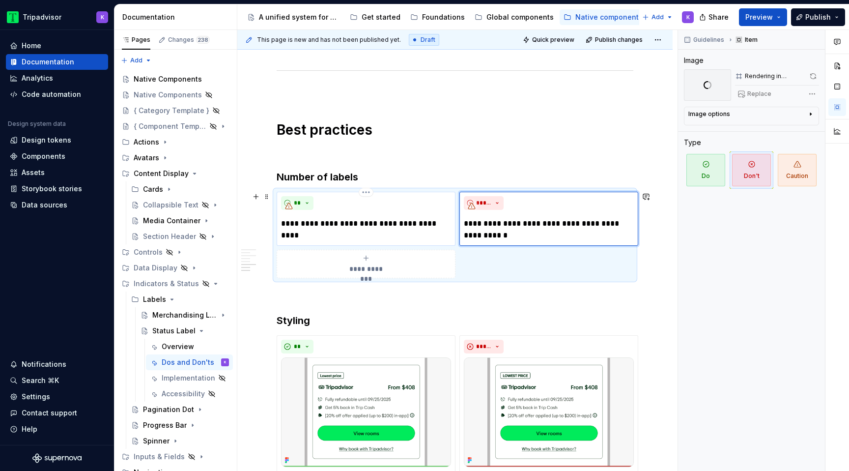
click at [400, 224] on p "**********" at bounding box center [366, 224] width 170 height 12
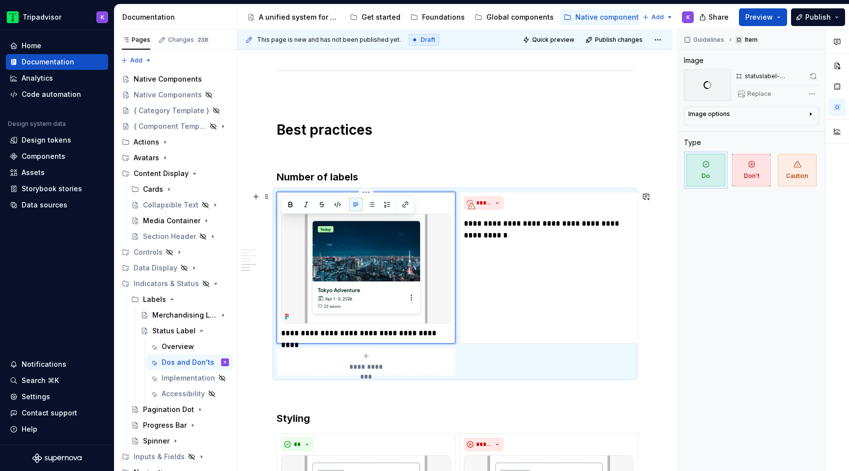
scroll to position [762, 0]
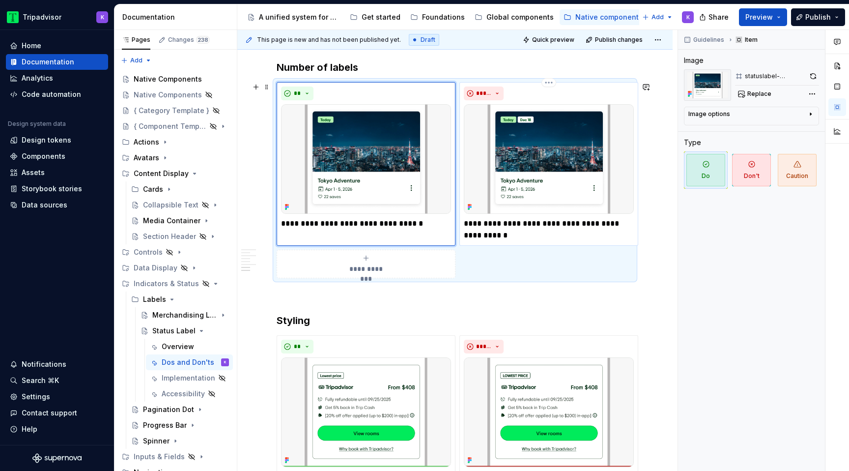
click at [508, 224] on p "**********" at bounding box center [549, 230] width 170 height 24
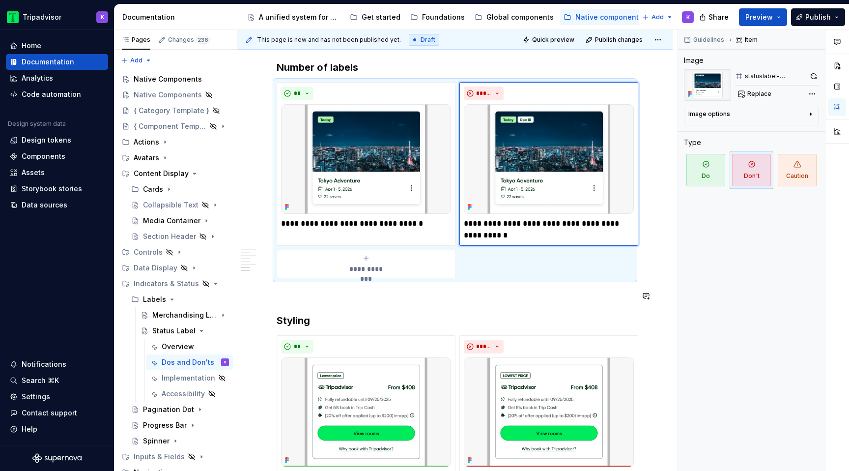
click at [457, 312] on div "**********" at bounding box center [455, 77] width 357 height 1290
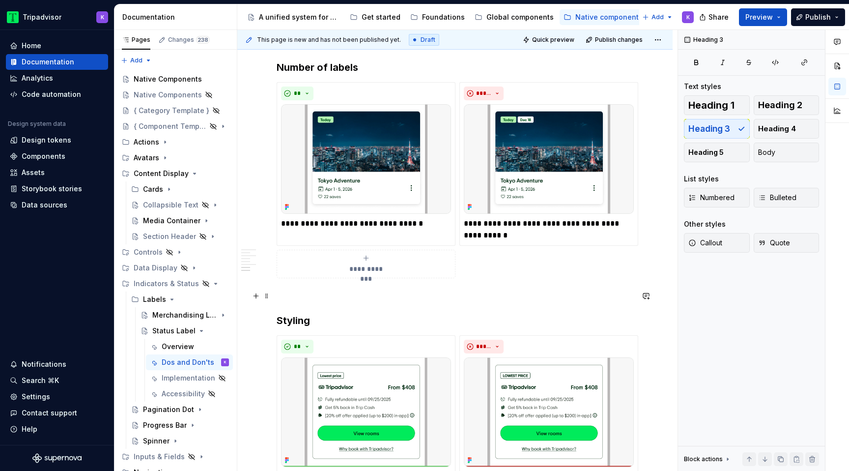
click at [457, 300] on p at bounding box center [455, 296] width 357 height 12
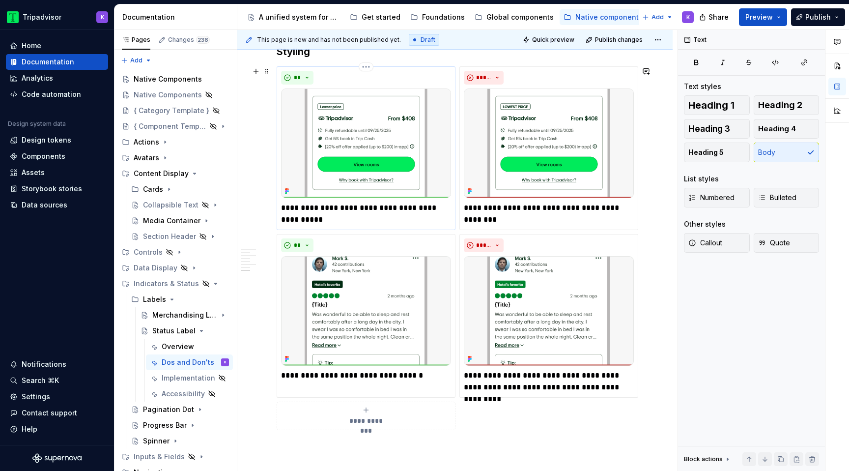
scroll to position [1037, 0]
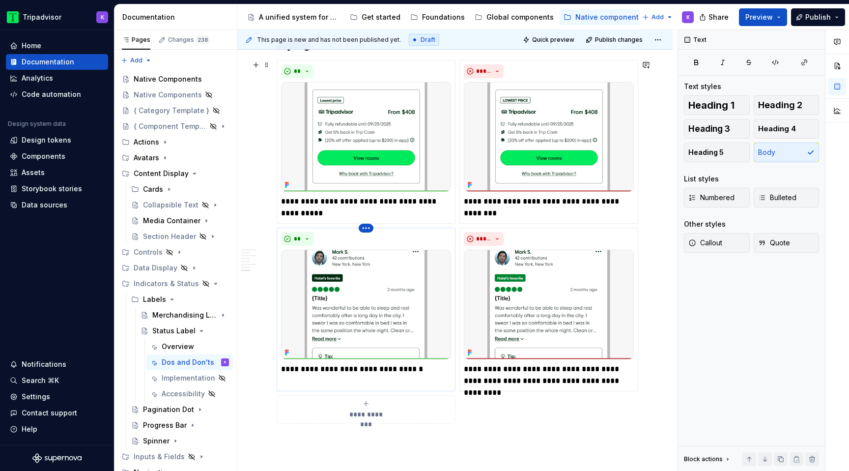
click at [362, 229] on html "Tripadvisor K Home Documentation Analytics Code automation Design system data D…" at bounding box center [424, 235] width 849 height 471
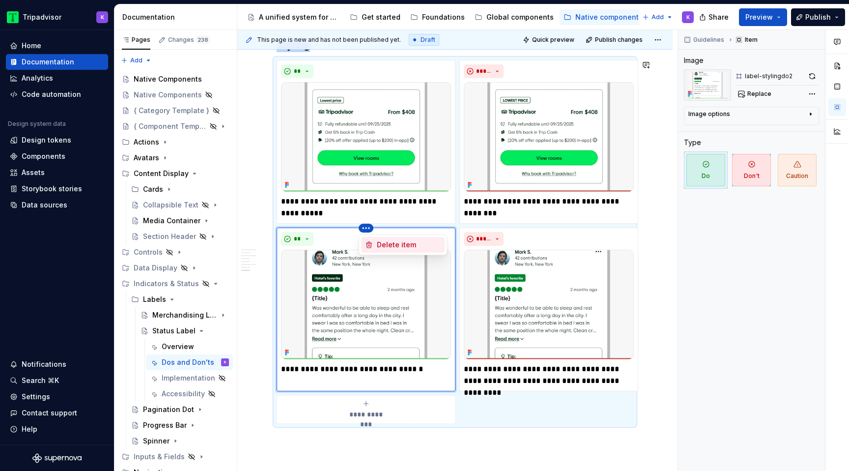
click at [386, 246] on div "Delete item" at bounding box center [409, 245] width 64 height 10
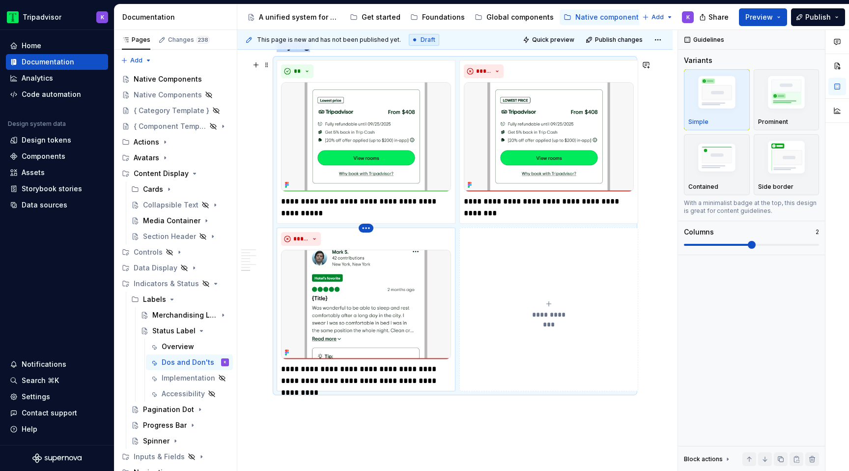
click at [366, 229] on html "Tripadvisor K Home Documentation Analytics Code automation Design system data D…" at bounding box center [424, 235] width 849 height 471
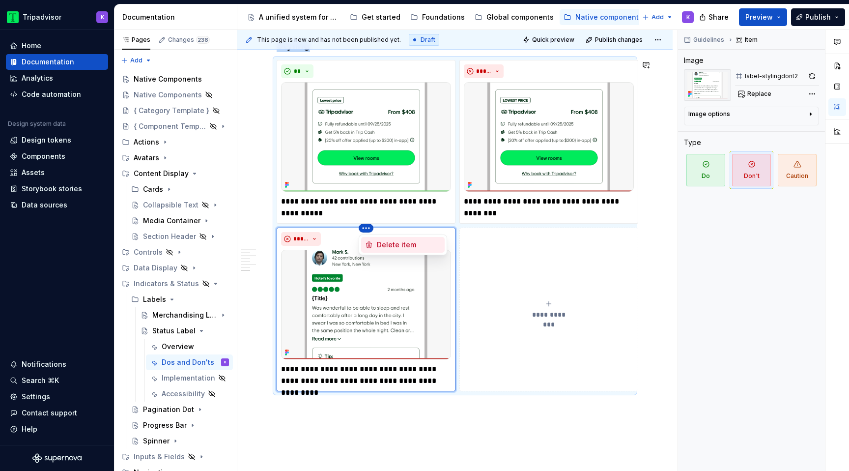
click at [392, 241] on div "Delete item" at bounding box center [409, 245] width 64 height 10
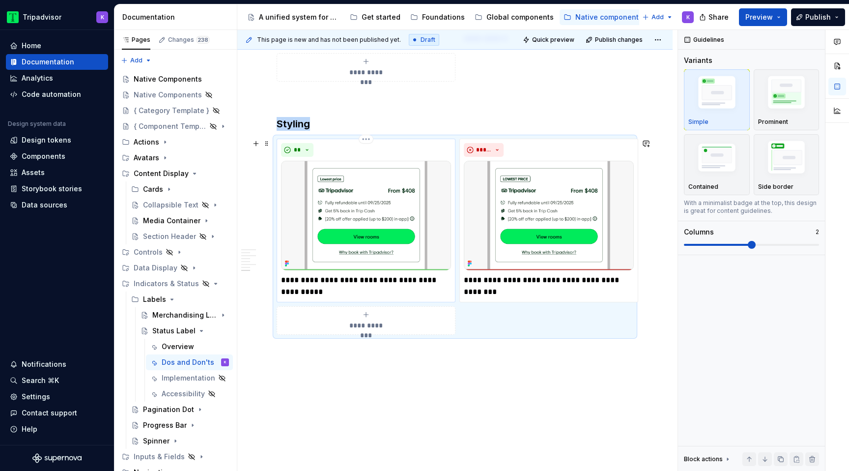
scroll to position [953, 0]
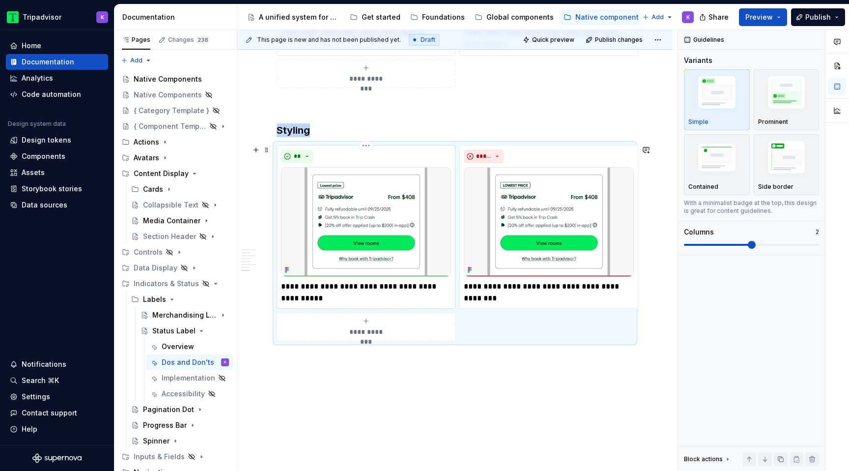
click at [387, 235] on img at bounding box center [366, 222] width 170 height 110
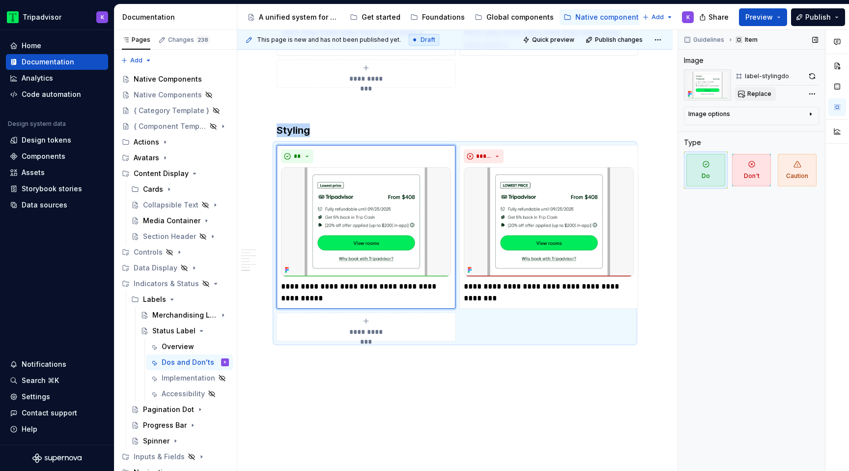
click at [753, 92] on span "Replace" at bounding box center [759, 94] width 24 height 8
type textarea "*"
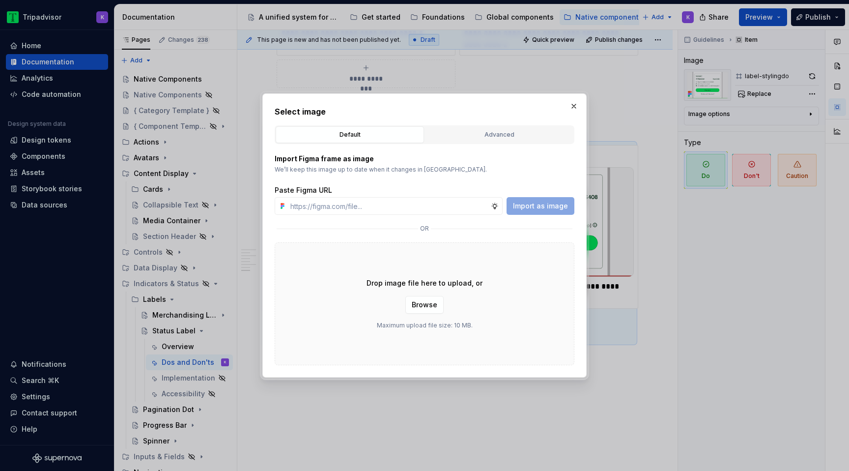
type input "[URL][DOMAIN_NAME]"
type textarea "*"
type input "[URL][DOMAIN_NAME]"
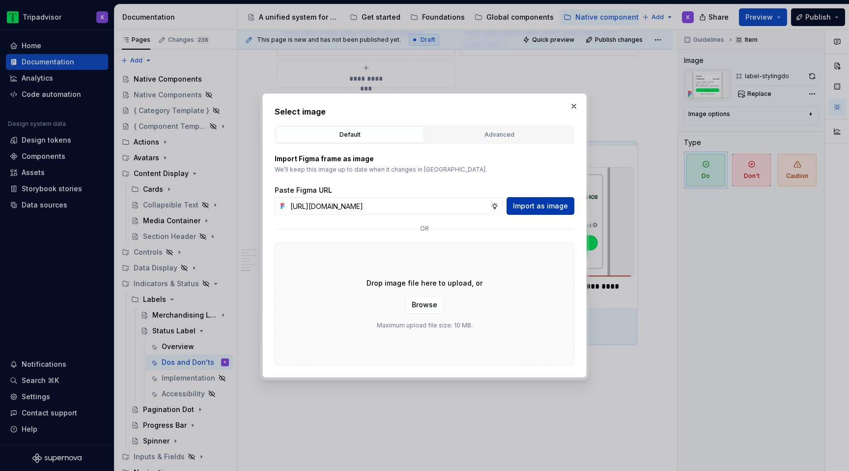
click at [521, 202] on span "Import as image" at bounding box center [540, 206] width 55 height 10
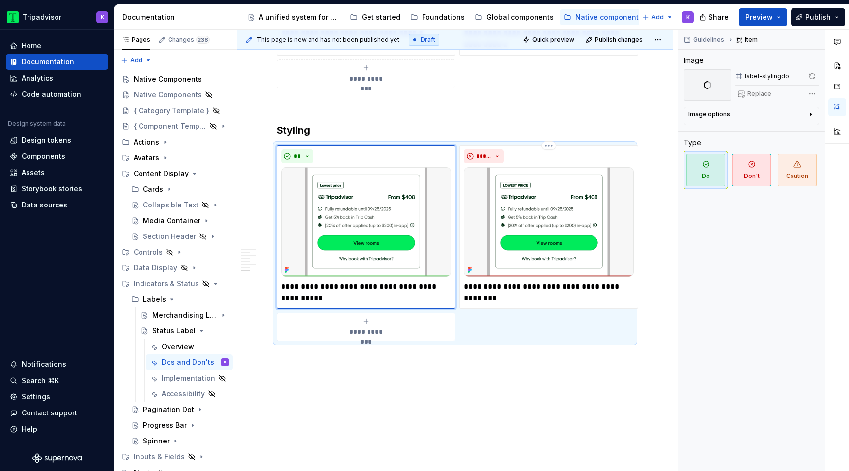
scroll to position [793, 0]
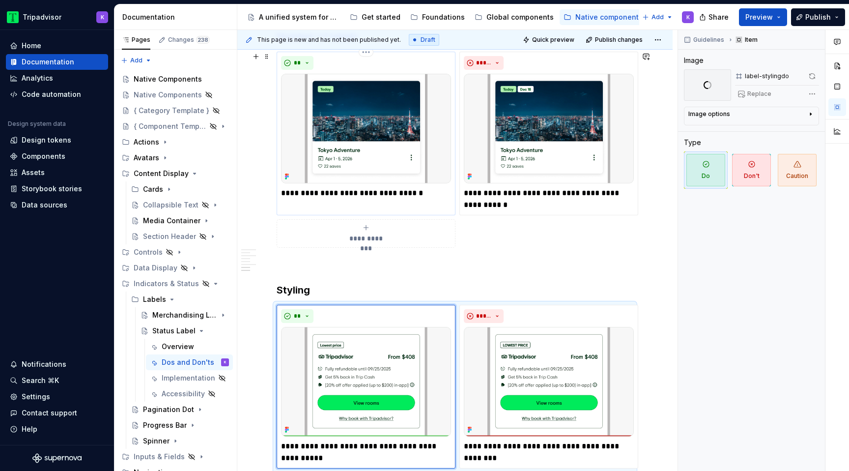
click at [383, 164] on img at bounding box center [366, 129] width 170 height 110
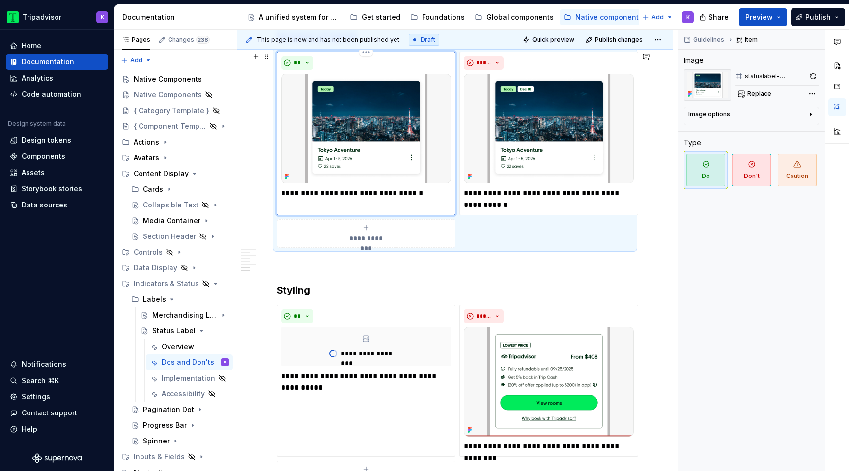
click at [386, 101] on img at bounding box center [366, 129] width 170 height 110
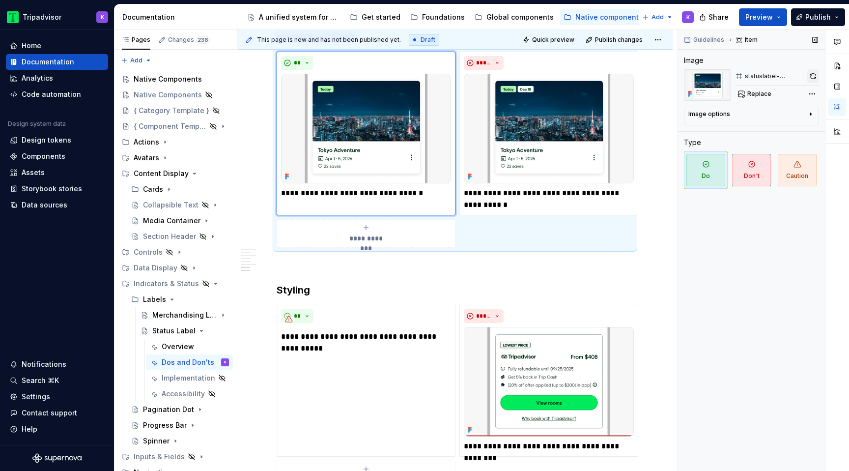
click at [817, 77] on button "button" at bounding box center [813, 76] width 12 height 14
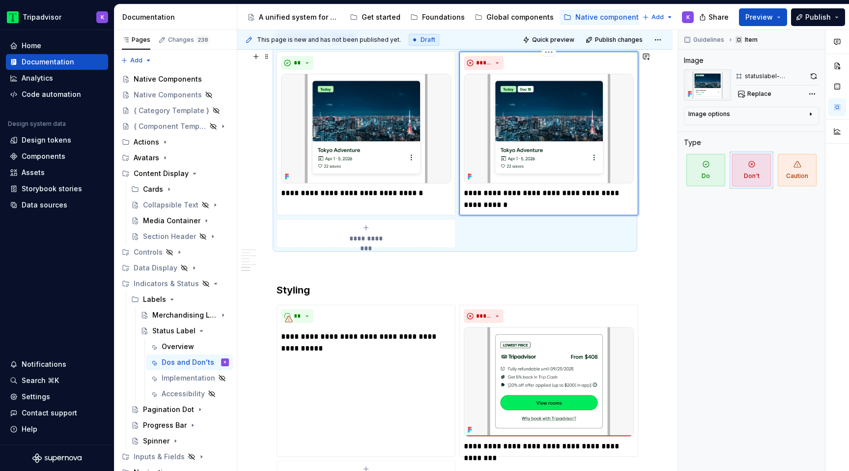
click at [558, 124] on img at bounding box center [549, 129] width 170 height 110
click at [811, 76] on button "button" at bounding box center [813, 76] width 11 height 14
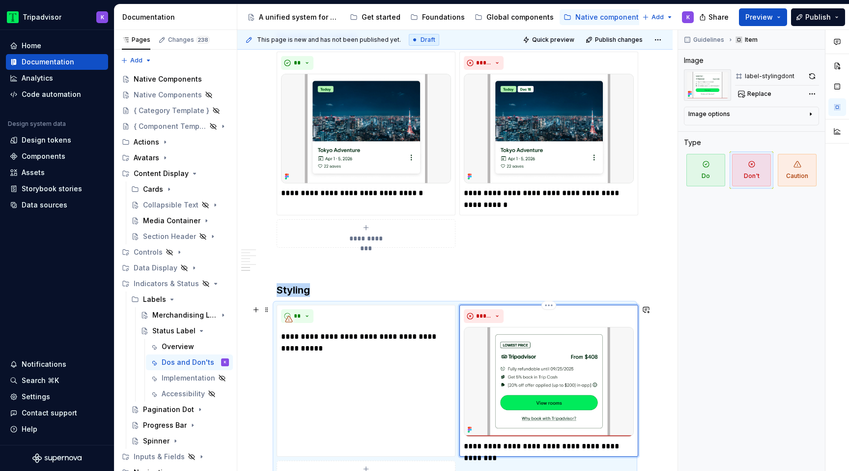
click at [542, 372] on img at bounding box center [549, 382] width 170 height 110
click at [749, 92] on span "Replace" at bounding box center [759, 94] width 24 height 8
type textarea "*"
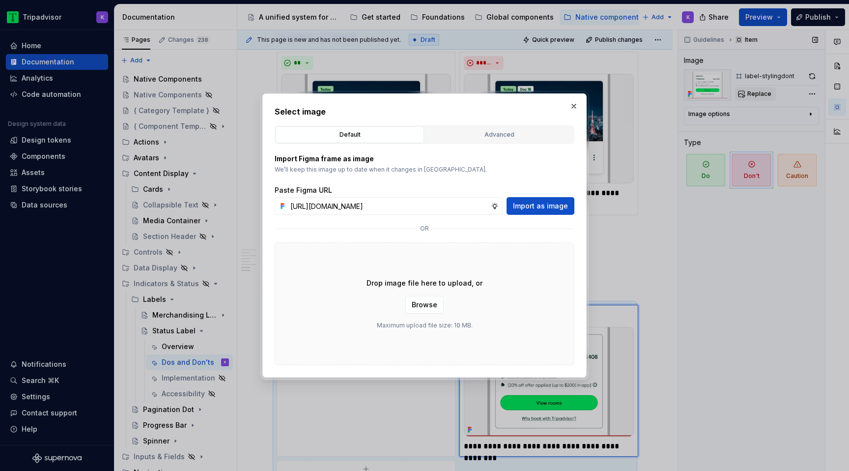
scroll to position [0, 267]
type input "[URL][DOMAIN_NAME]"
click at [549, 201] on span "Import as image" at bounding box center [540, 206] width 55 height 10
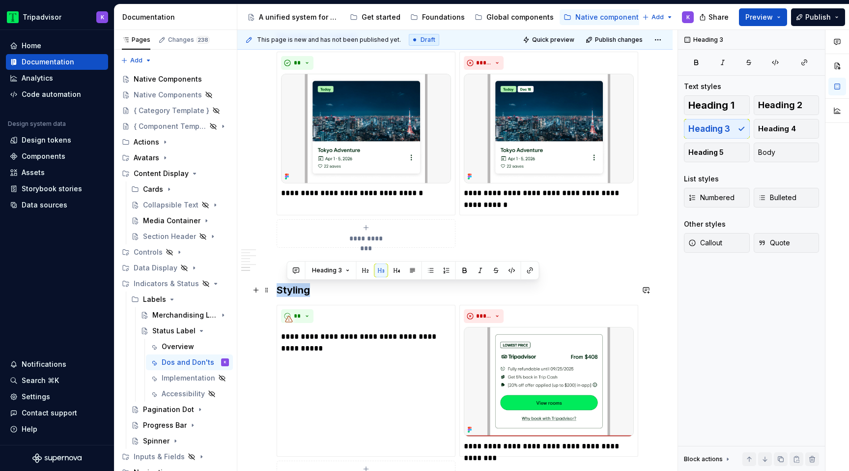
drag, startPoint x: 337, startPoint y: 289, endPoint x: 278, endPoint y: 288, distance: 59.5
click at [278, 288] on h3 "Styling" at bounding box center [455, 290] width 357 height 14
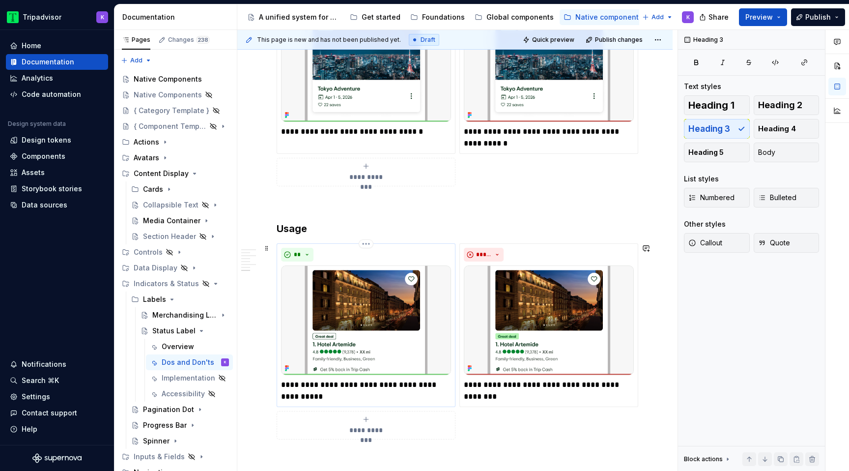
scroll to position [860, 0]
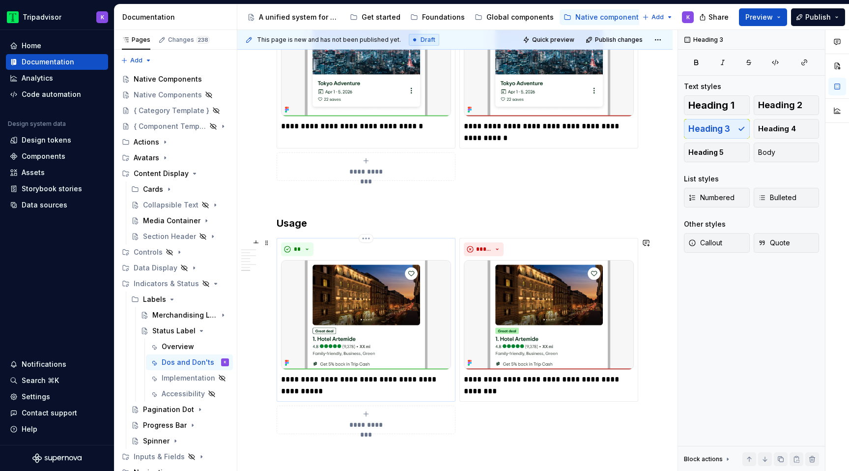
click at [347, 380] on p "**********" at bounding box center [366, 385] width 170 height 24
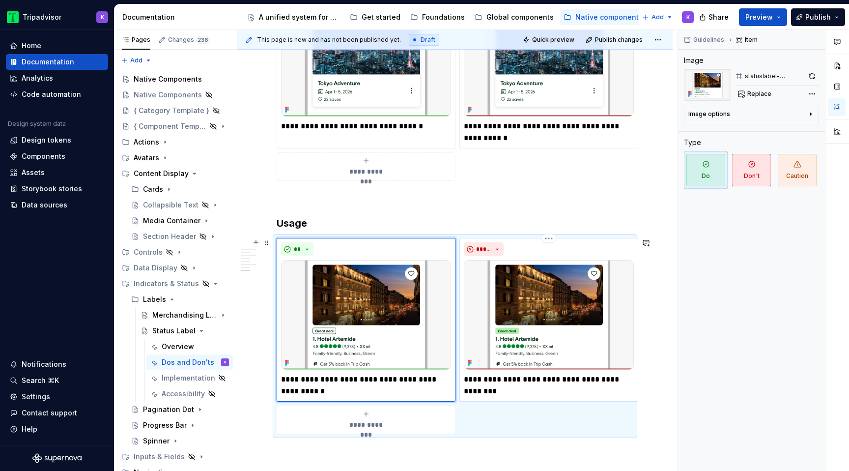
click at [515, 381] on p "**********" at bounding box center [549, 379] width 170 height 12
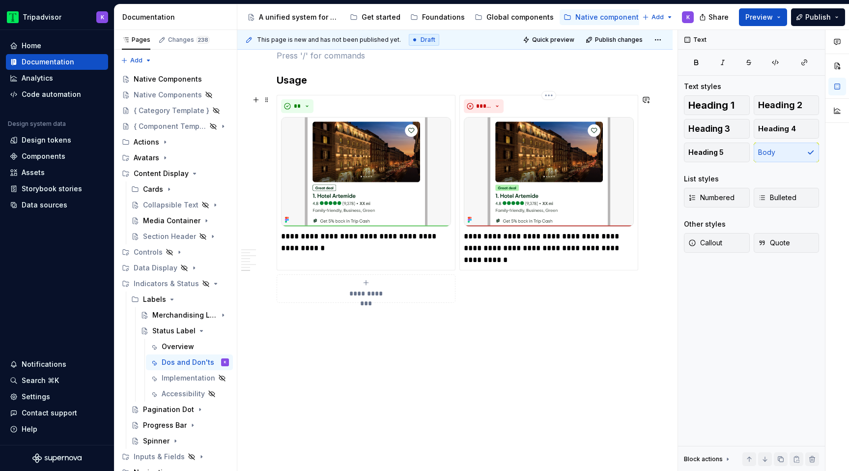
scroll to position [1010, 0]
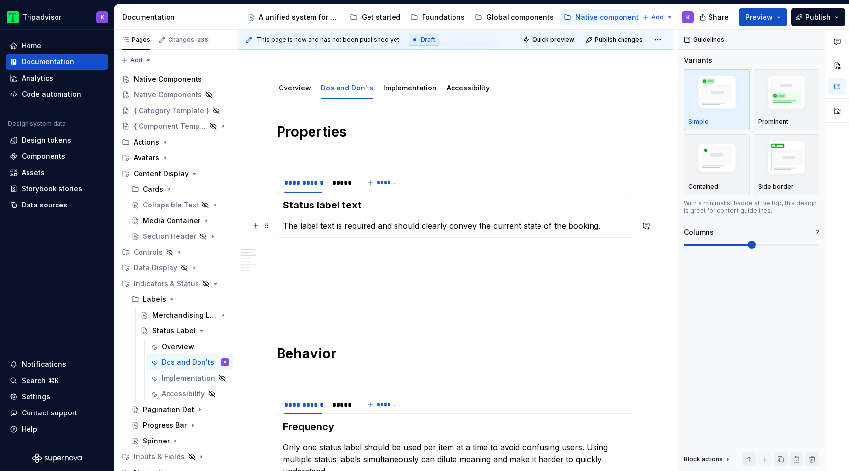
scroll to position [0, 0]
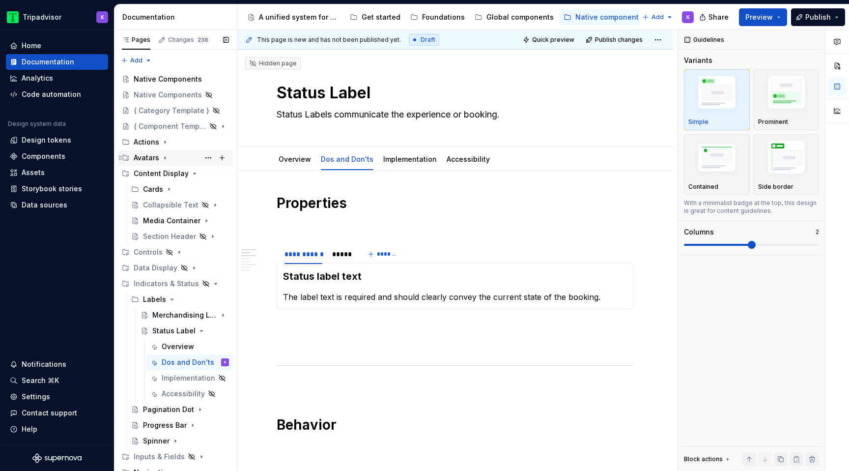
click at [165, 156] on icon "Page tree" at bounding box center [165, 158] width 8 height 8
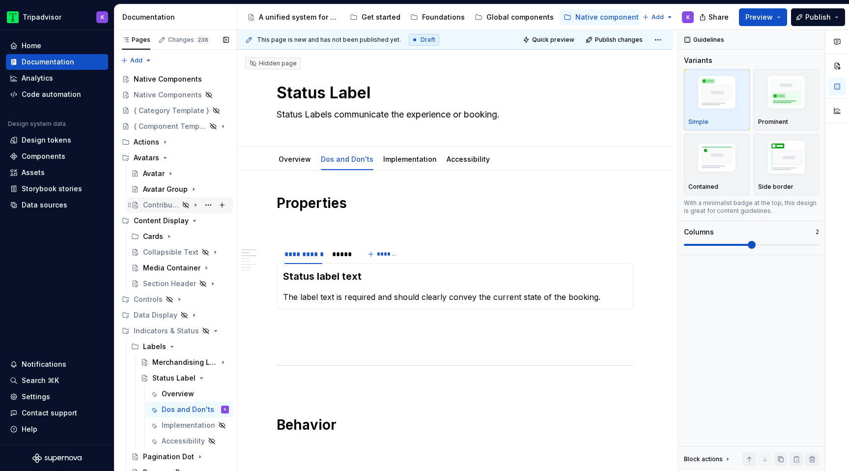
click at [168, 205] on div "Contributor" at bounding box center [161, 205] width 36 height 10
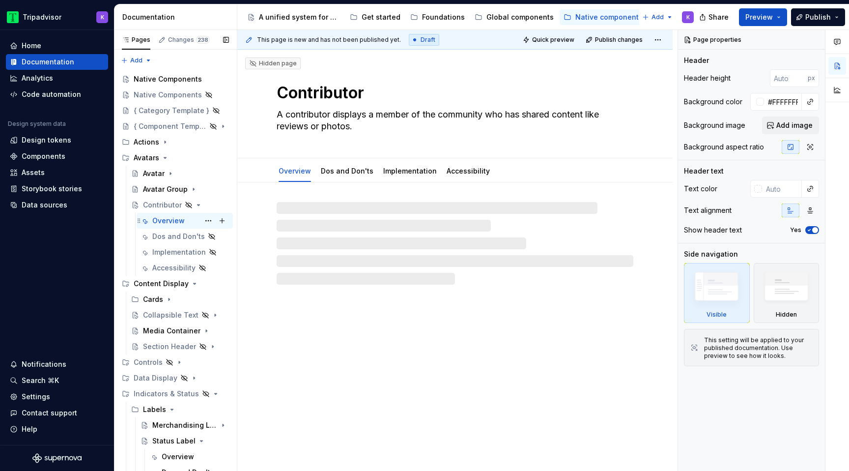
click at [175, 221] on div "Overview" at bounding box center [168, 221] width 32 height 10
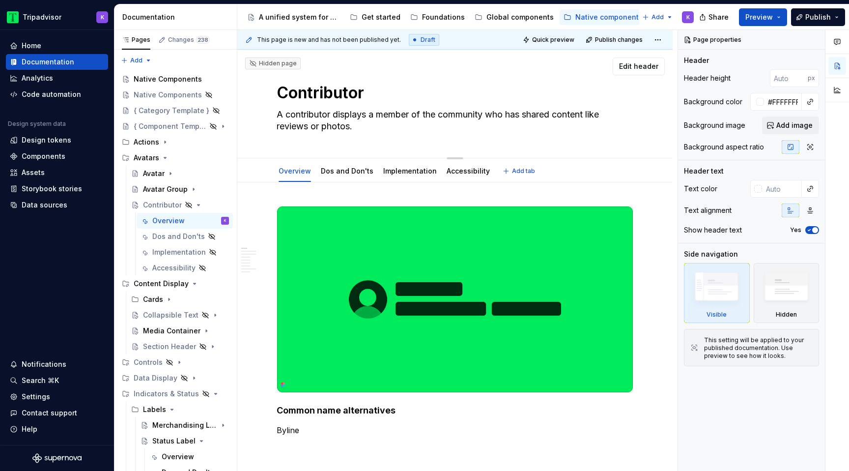
click at [356, 128] on textarea "A contributor displays a member of the community who has shared content like re…" at bounding box center [453, 121] width 357 height 28
click at [364, 129] on textarea "A contributor displays a member of the community who has shared content like re…" at bounding box center [453, 121] width 357 height 28
drag, startPoint x: 364, startPoint y: 129, endPoint x: 275, endPoint y: 118, distance: 89.6
click at [275, 118] on textarea "A contributor displays a member of the community who has shared content like re…" at bounding box center [453, 121] width 357 height 28
click at [379, 126] on textarea "A contributor displays a member of the community who has shared content like re…" at bounding box center [453, 121] width 357 height 28
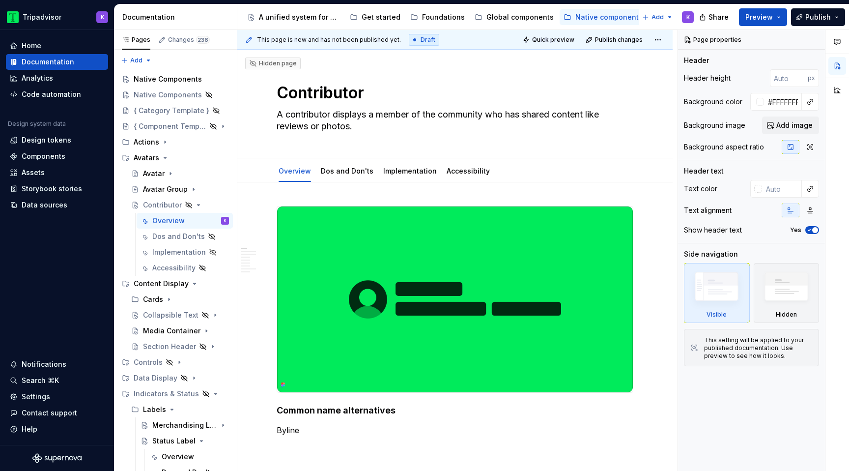
click at [516, 214] on img at bounding box center [455, 299] width 356 height 186
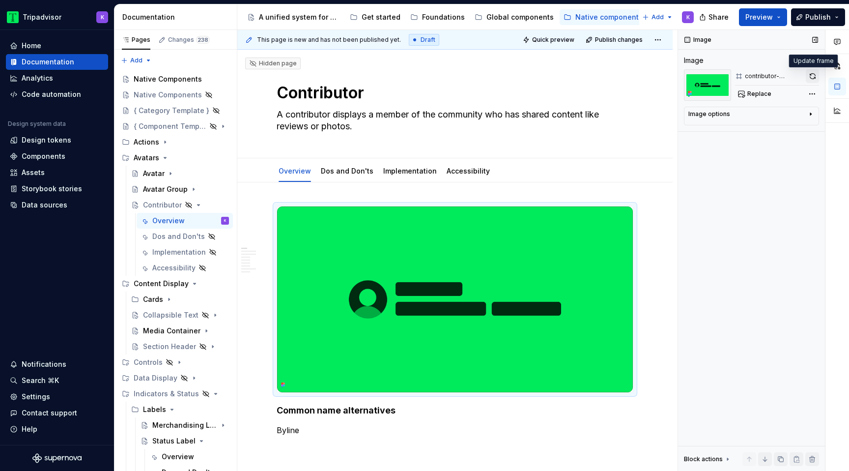
click at [814, 78] on button "button" at bounding box center [812, 76] width 13 height 14
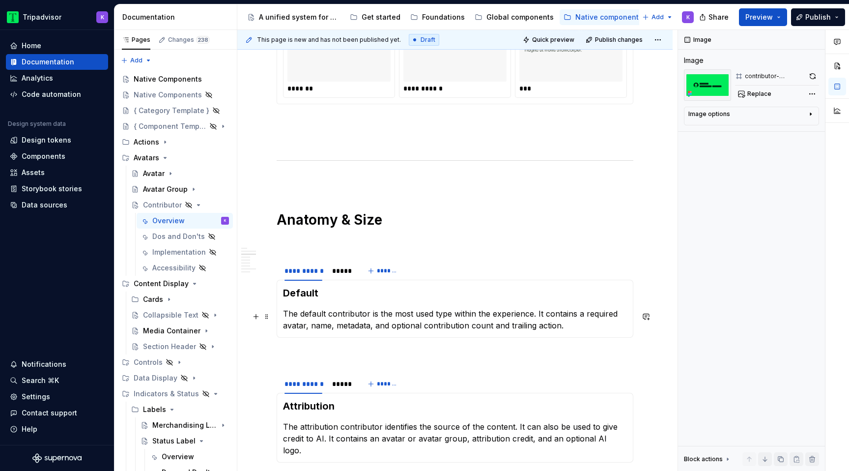
scroll to position [901, 0]
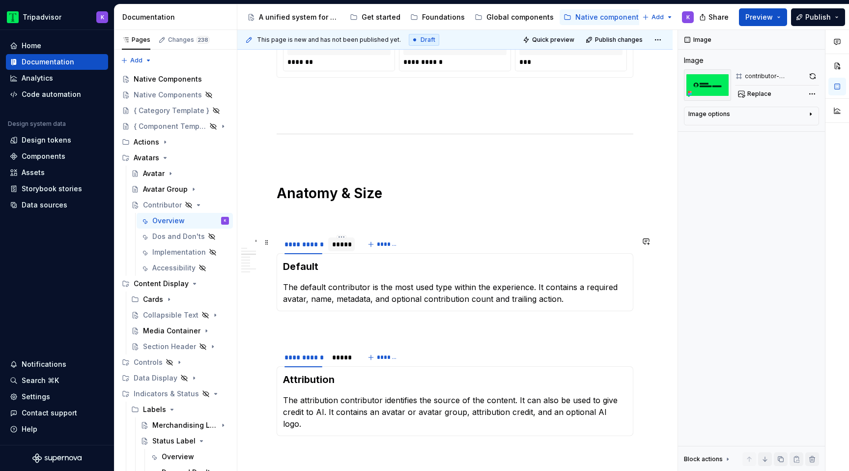
click at [340, 251] on div "*****" at bounding box center [341, 244] width 27 height 14
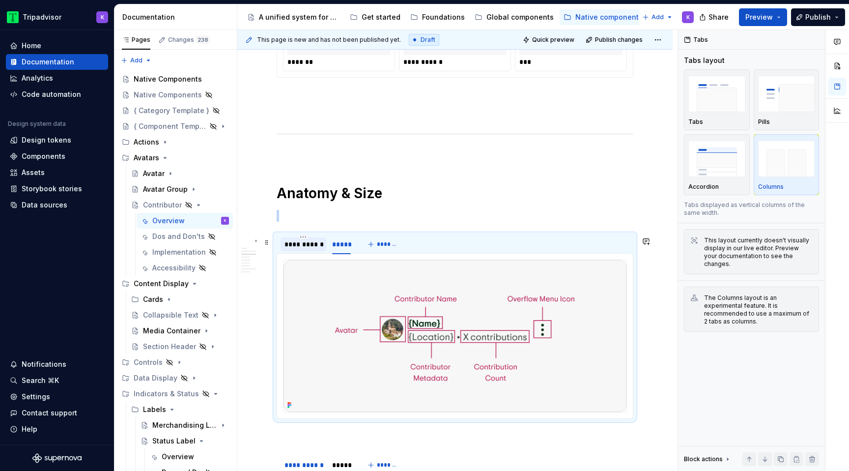
click at [308, 251] on div "**********" at bounding box center [303, 244] width 46 height 14
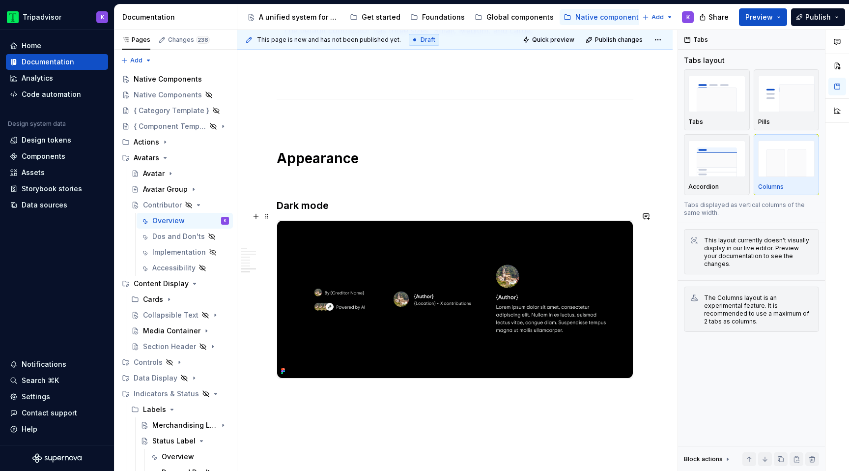
scroll to position [1602, 0]
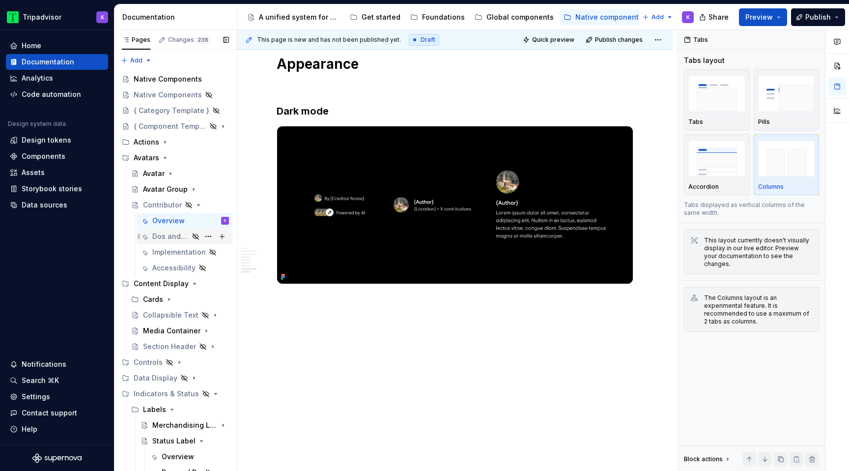
click at [184, 235] on div "Dos and Don'ts" at bounding box center [170, 236] width 36 height 10
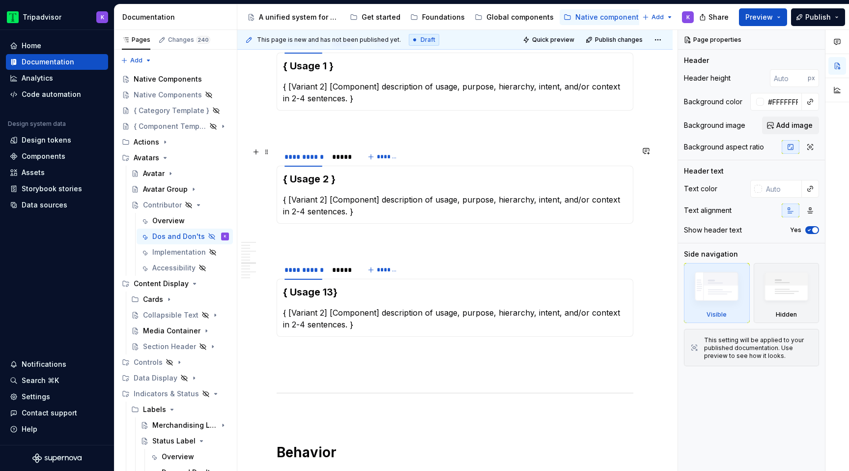
scroll to position [553, 0]
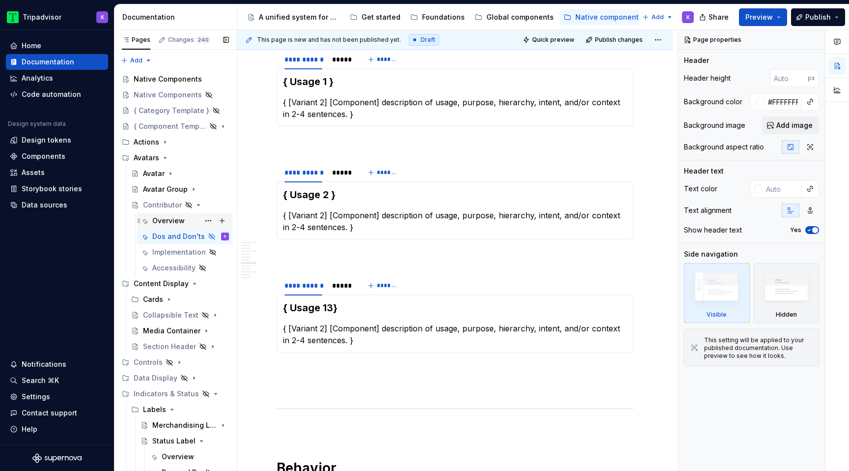
click at [173, 222] on div "Overview" at bounding box center [168, 221] width 32 height 10
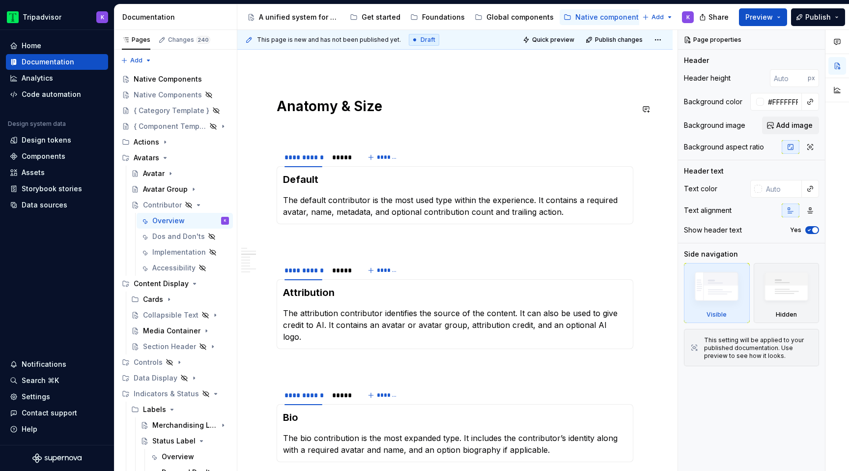
scroll to position [993, 0]
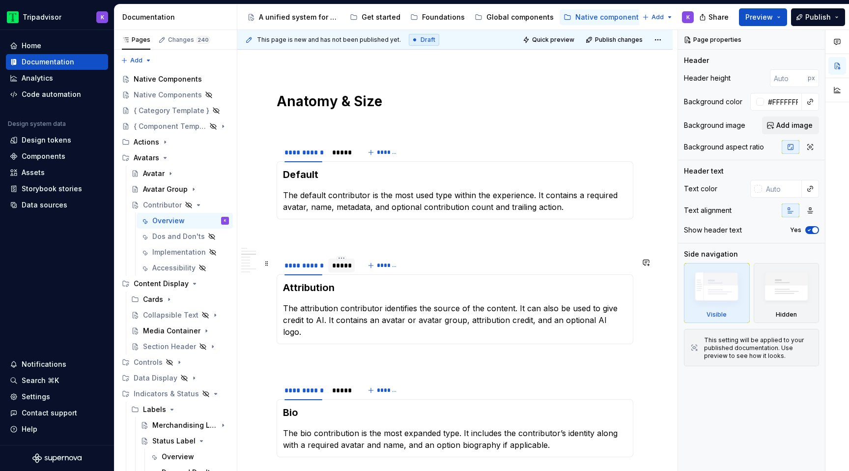
click at [344, 269] on div "*****" at bounding box center [341, 265] width 19 height 10
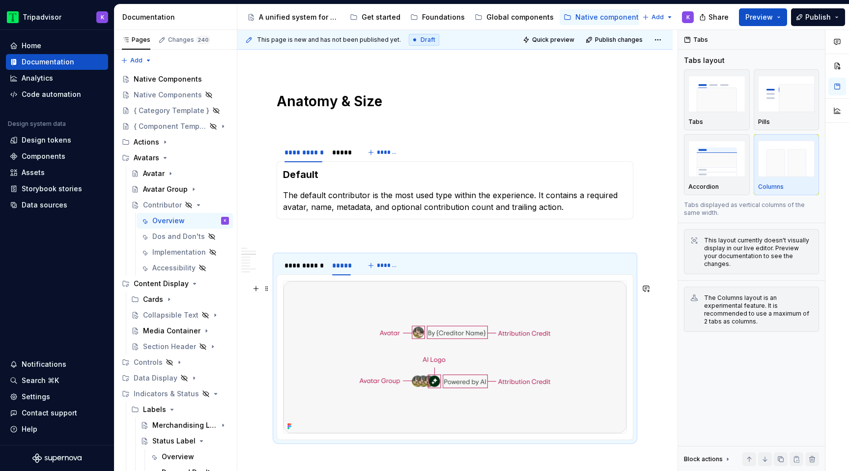
click at [388, 333] on img at bounding box center [454, 357] width 343 height 152
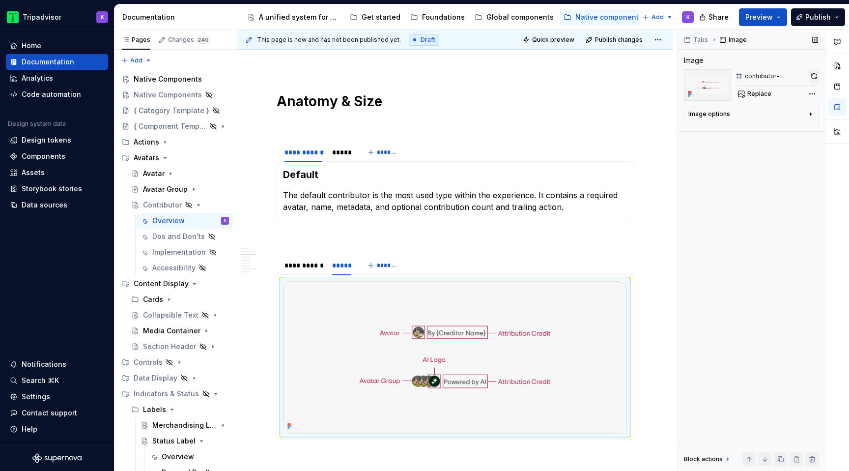
click at [815, 79] on button "button" at bounding box center [814, 76] width 10 height 14
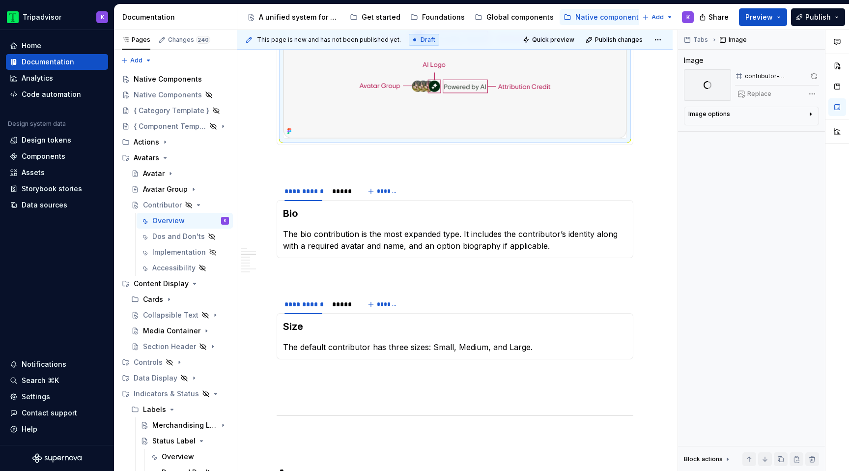
scroll to position [1519, 0]
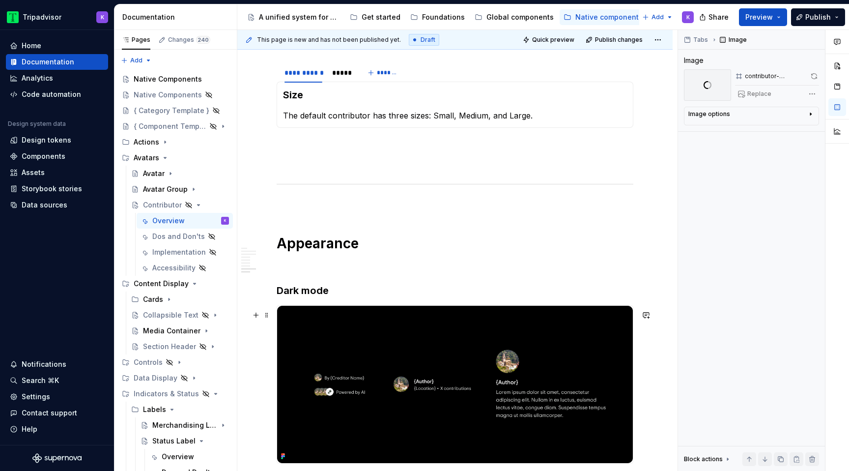
click at [328, 386] on img at bounding box center [455, 384] width 356 height 157
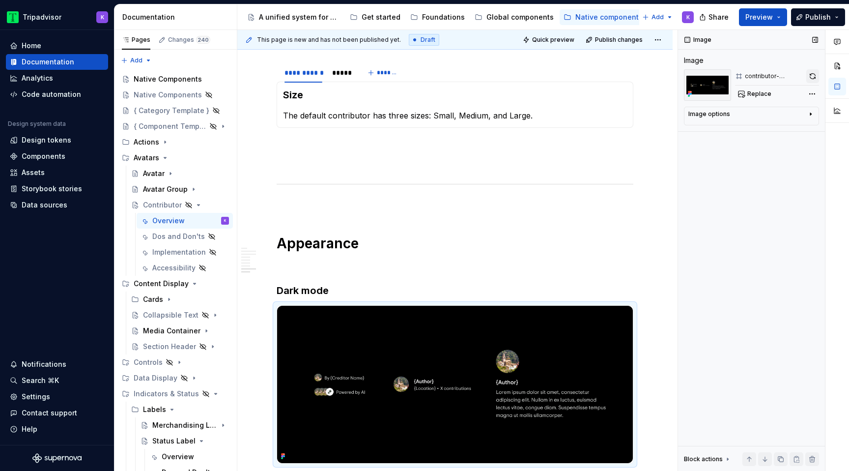
click at [813, 79] on button "button" at bounding box center [812, 76] width 13 height 14
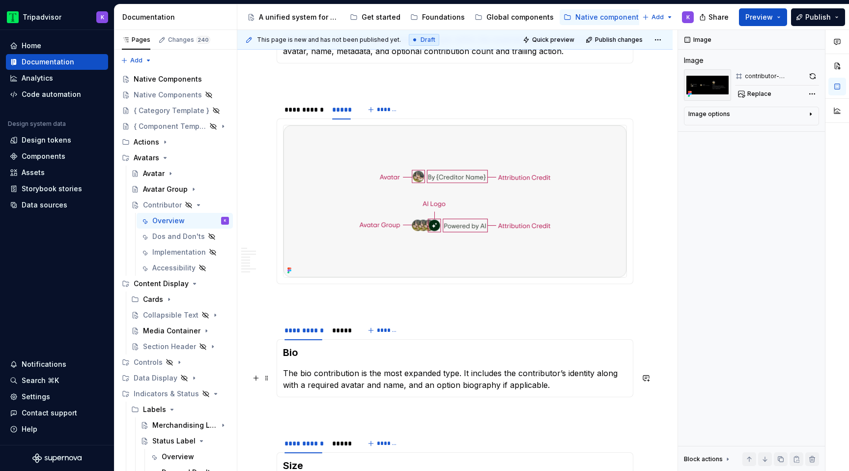
scroll to position [1332, 0]
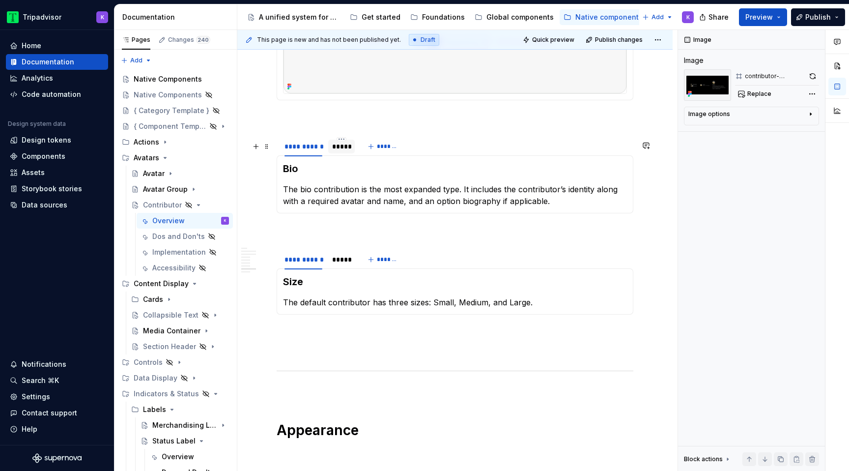
click at [340, 153] on div "*****" at bounding box center [341, 147] width 27 height 14
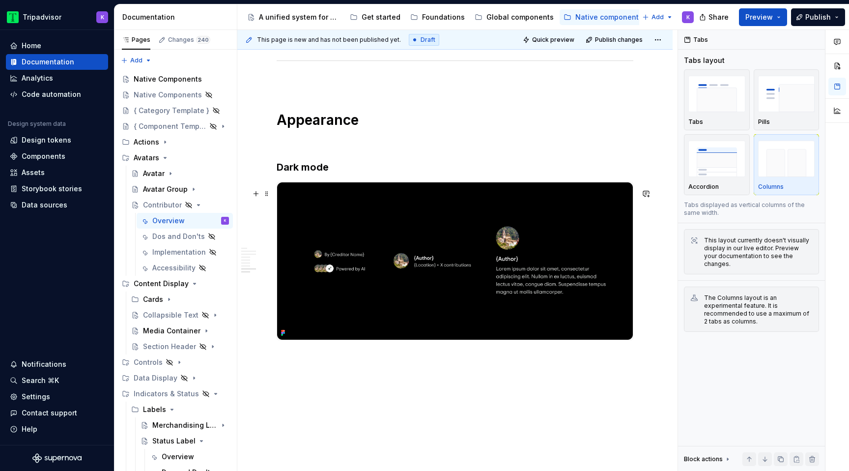
scroll to position [1706, 0]
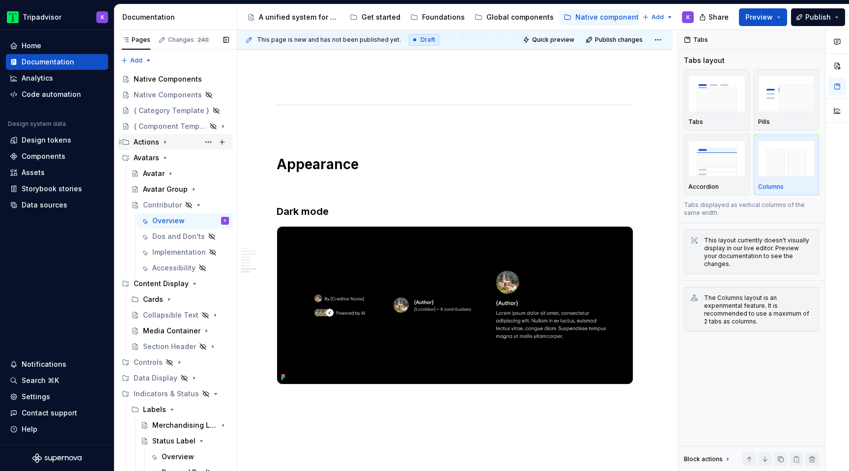
click at [165, 142] on icon "Page tree" at bounding box center [165, 142] width 8 height 8
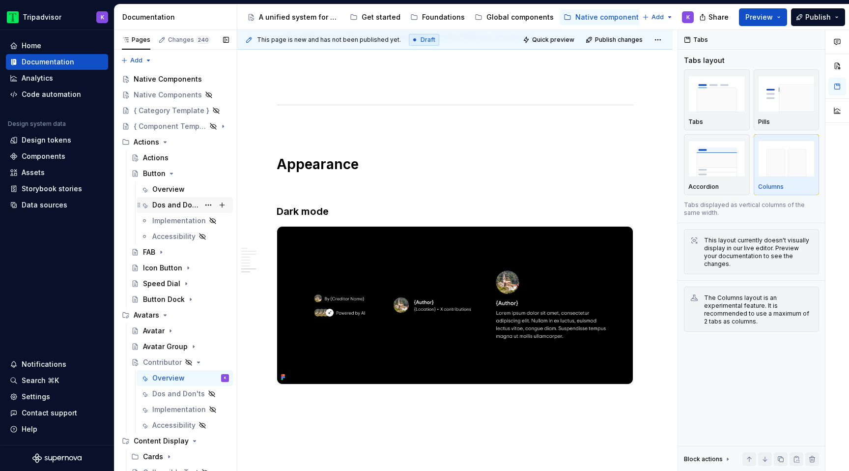
click at [171, 202] on div "Dos and Don'ts" at bounding box center [175, 205] width 47 height 10
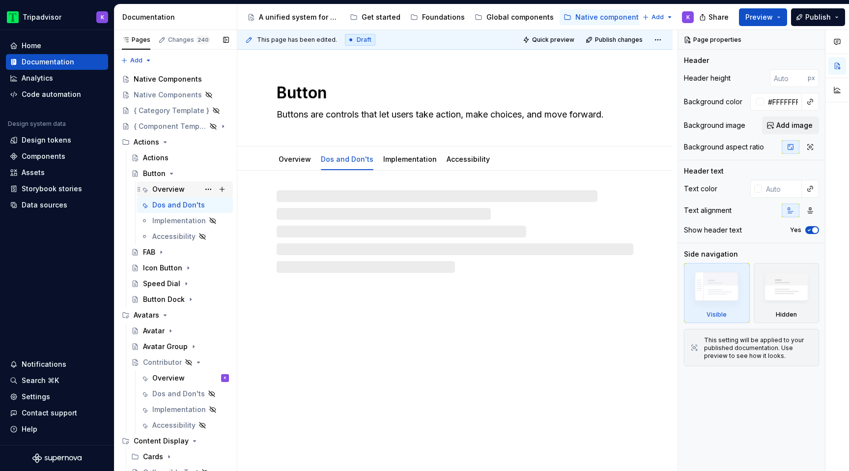
click at [172, 188] on div "Overview" at bounding box center [168, 189] width 32 height 10
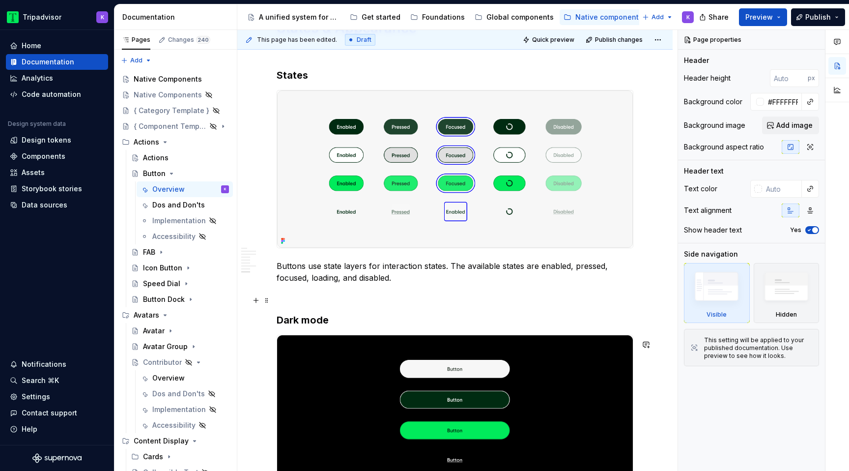
scroll to position [1454, 0]
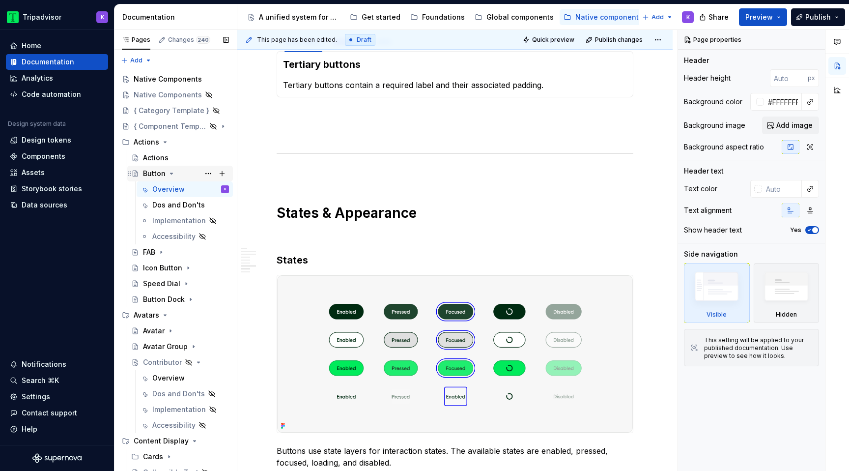
click at [170, 174] on icon "Page tree" at bounding box center [171, 173] width 2 height 1
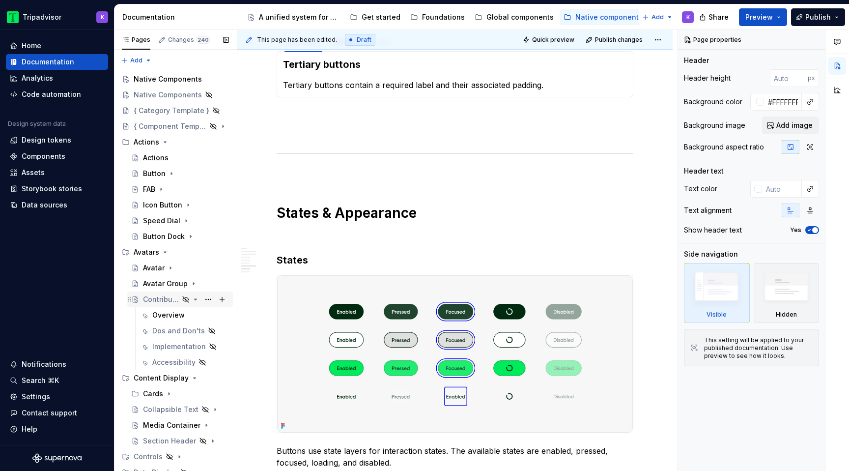
click at [166, 299] on div "Contributor" at bounding box center [161, 299] width 36 height 10
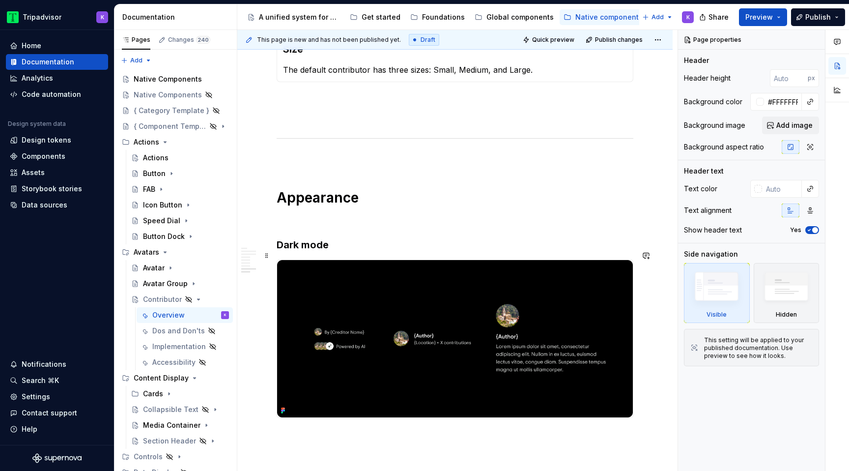
scroll to position [1458, 0]
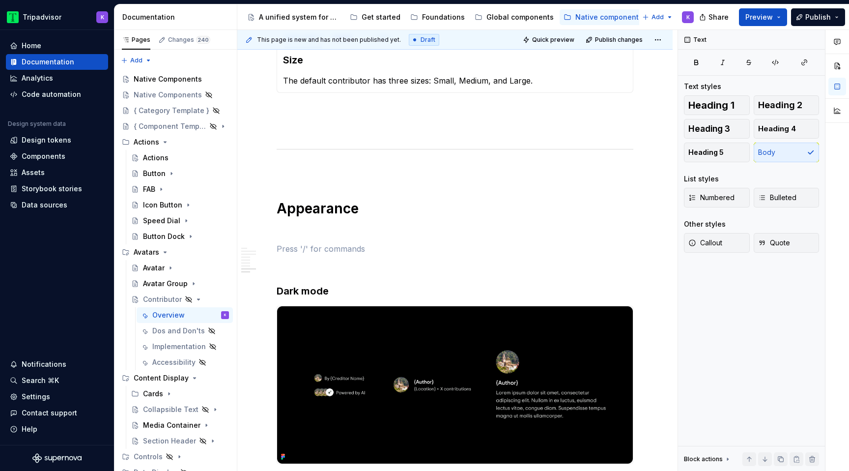
type textarea "*"
click at [277, 200] on h1 "Appearance" at bounding box center [455, 208] width 357 height 18
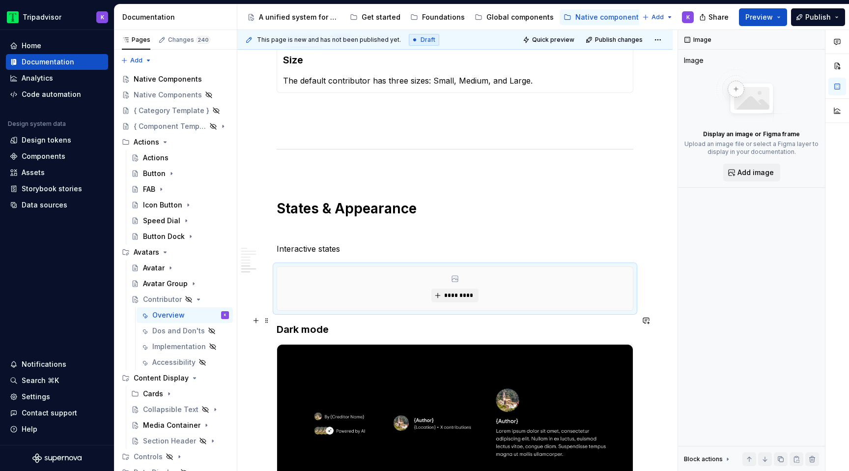
click at [281, 322] on h3 "Dark mode" at bounding box center [455, 329] width 357 height 14
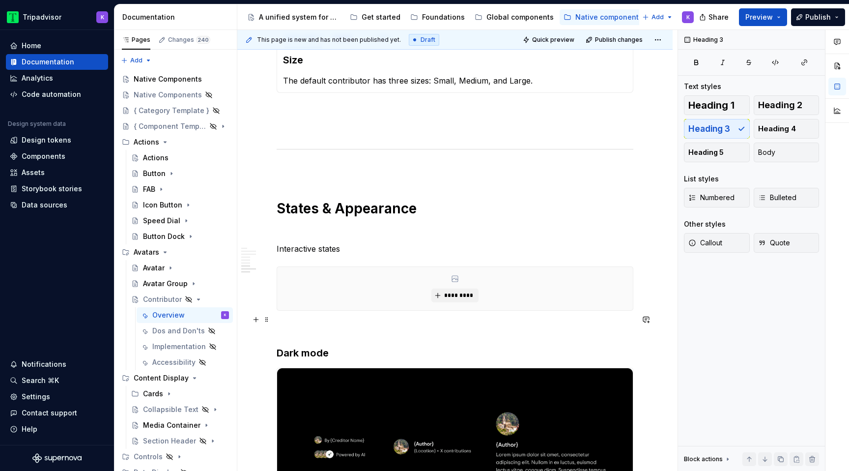
click at [289, 322] on p at bounding box center [455, 328] width 357 height 12
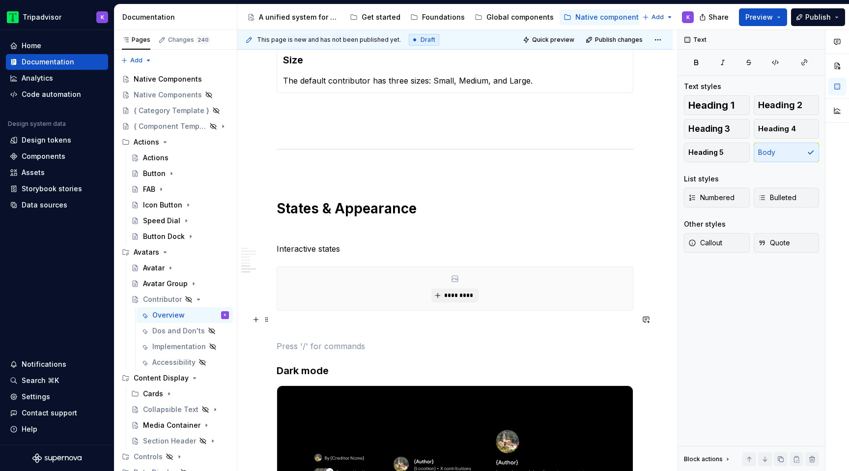
click at [279, 322] on p at bounding box center [455, 328] width 357 height 12
click at [438, 279] on div "*********" at bounding box center [455, 288] width 356 height 43
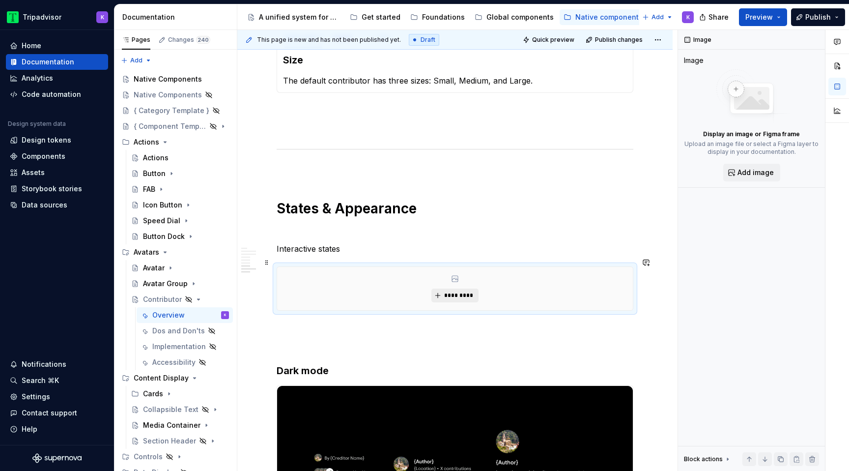
click at [445, 288] on button "*********" at bounding box center [454, 295] width 47 height 14
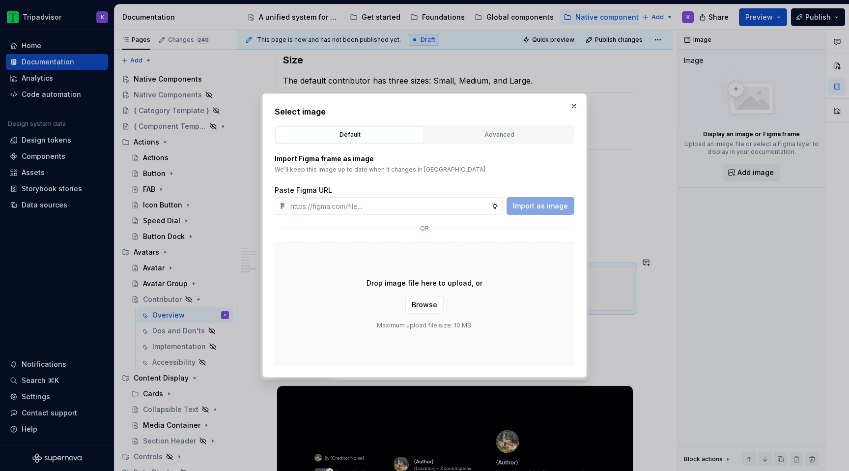
type textarea "*"
type input "[URL][DOMAIN_NAME]"
click at [529, 205] on span "Import as image" at bounding box center [540, 206] width 55 height 10
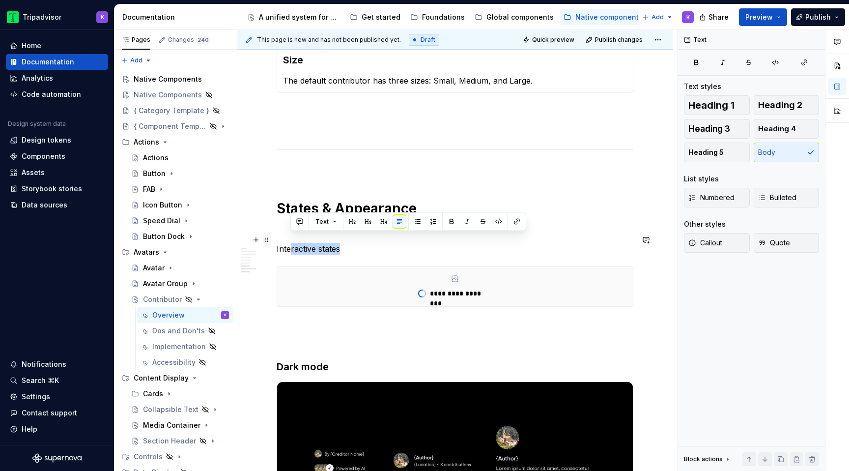
drag, startPoint x: 352, startPoint y: 238, endPoint x: 270, endPoint y: 238, distance: 81.5
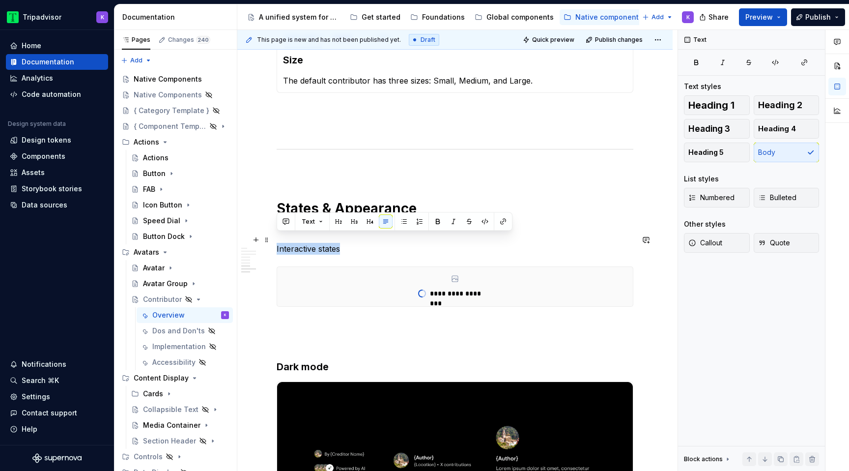
drag, startPoint x: 348, startPoint y: 239, endPoint x: 274, endPoint y: 237, distance: 74.2
click at [709, 127] on span "Heading 3" at bounding box center [709, 129] width 42 height 10
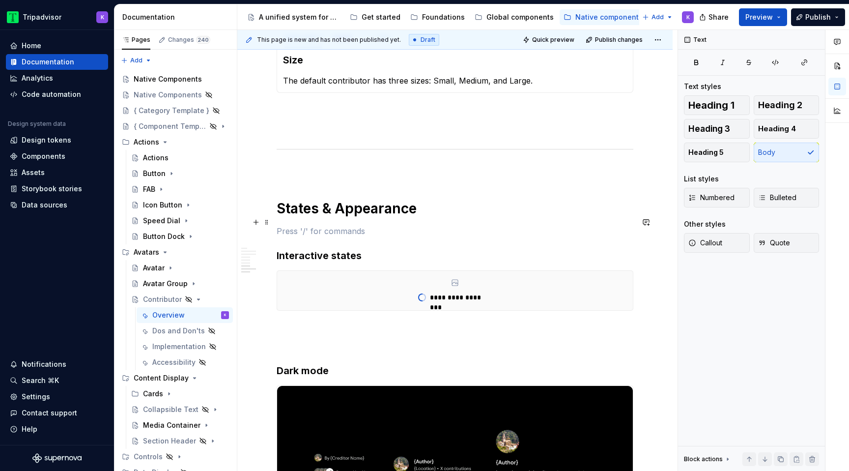
click at [324, 225] on p at bounding box center [455, 231] width 357 height 12
click at [305, 323] on p at bounding box center [455, 328] width 357 height 12
click at [188, 205] on icon "Page tree" at bounding box center [188, 205] width 8 height 8
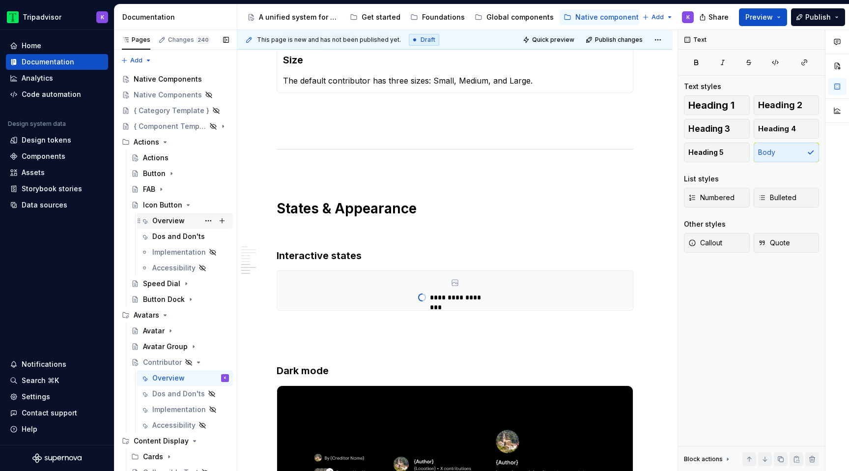
click at [168, 222] on div "Overview" at bounding box center [168, 221] width 32 height 10
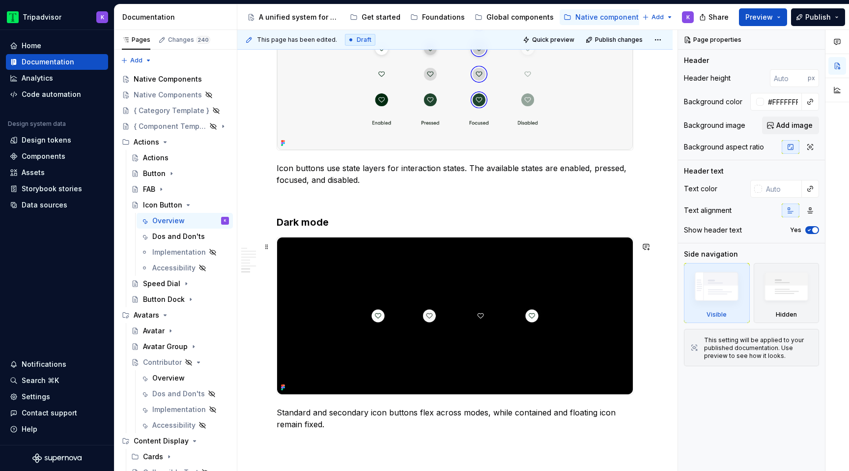
scroll to position [1604, 0]
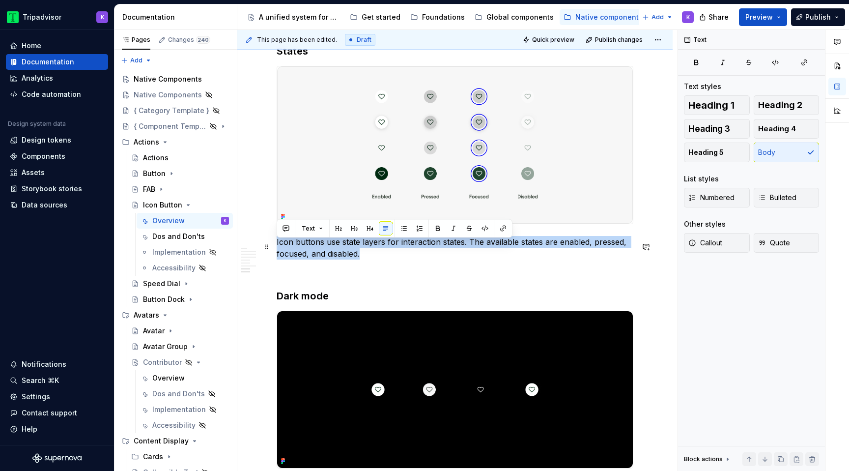
drag, startPoint x: 348, startPoint y: 260, endPoint x: 275, endPoint y: 248, distance: 74.7
copy p "Icon buttons use state layers for interaction states. The available states are …"
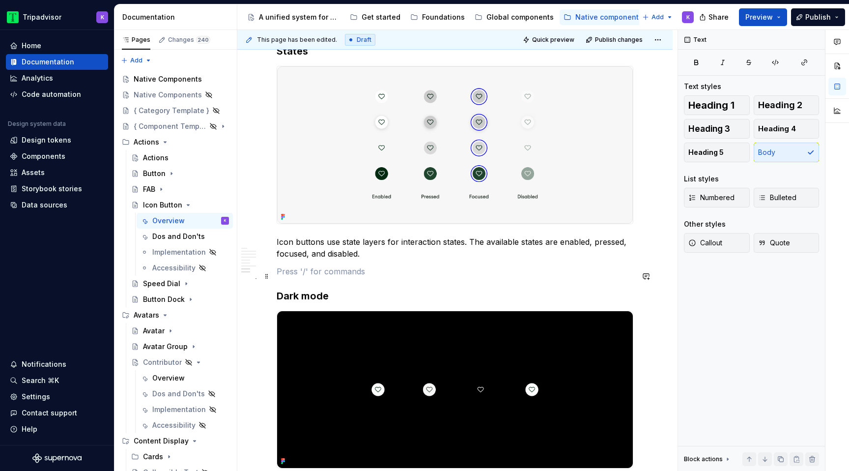
click at [393, 277] on p at bounding box center [455, 271] width 357 height 12
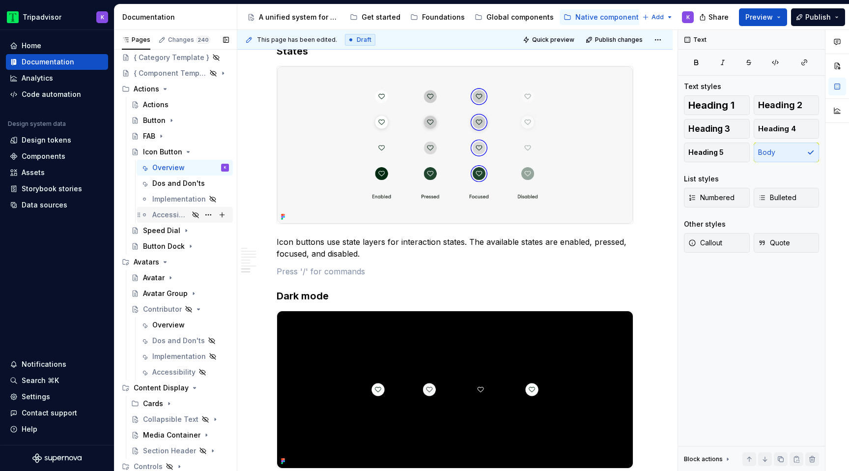
scroll to position [54, 0]
click at [184, 152] on icon "Page tree" at bounding box center [188, 151] width 8 height 8
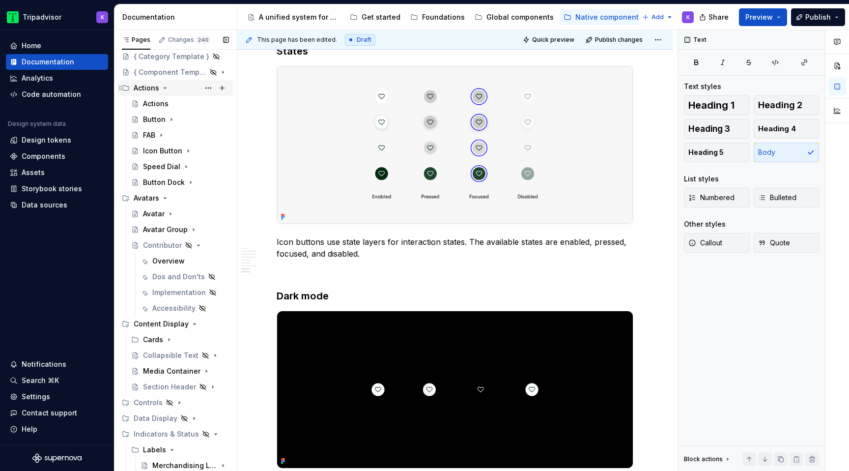
click at [161, 89] on icon "Page tree" at bounding box center [165, 88] width 8 height 8
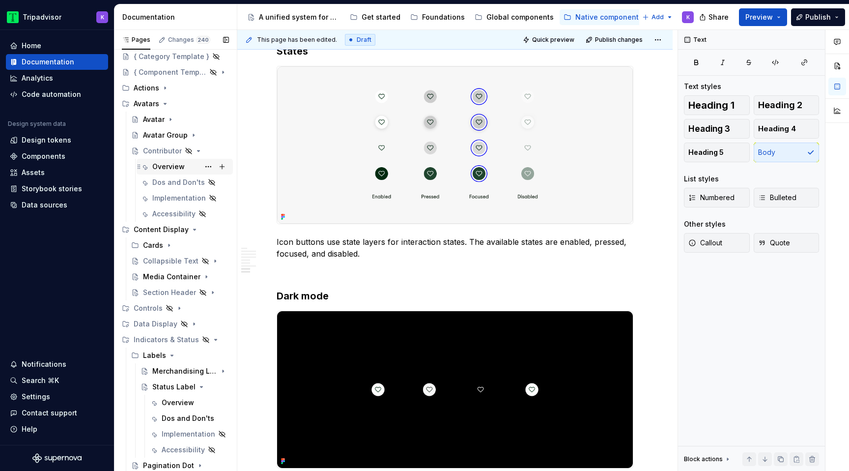
click at [170, 168] on div "Overview" at bounding box center [168, 167] width 32 height 10
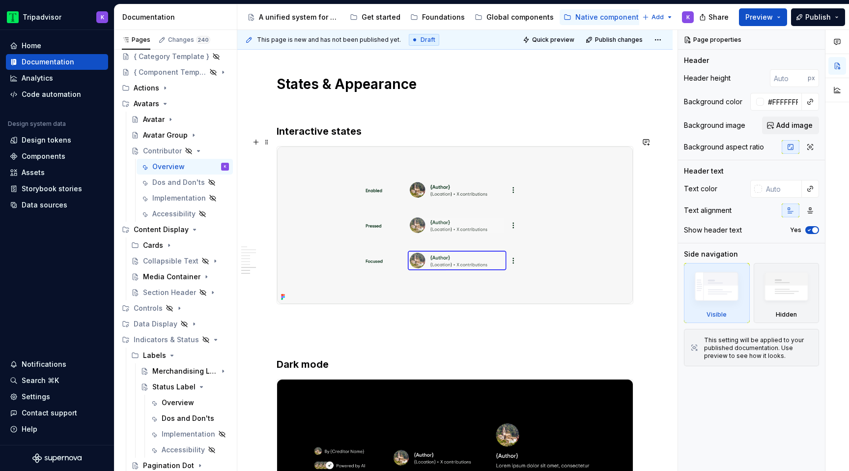
scroll to position [1595, 0]
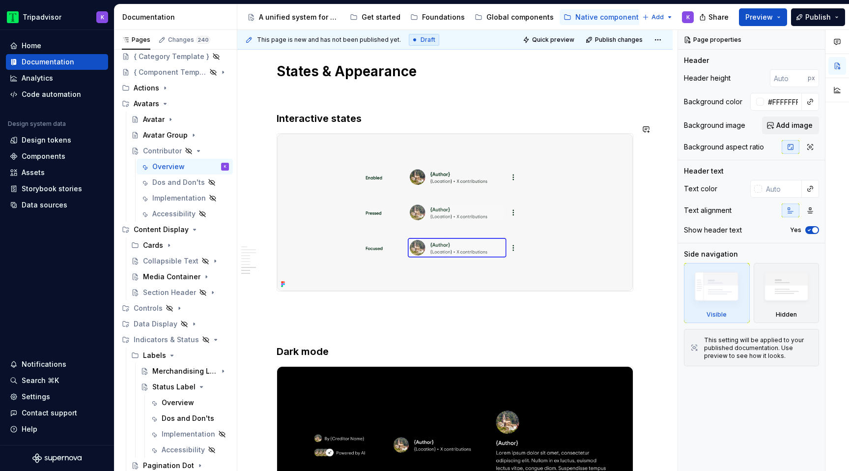
type textarea "*"
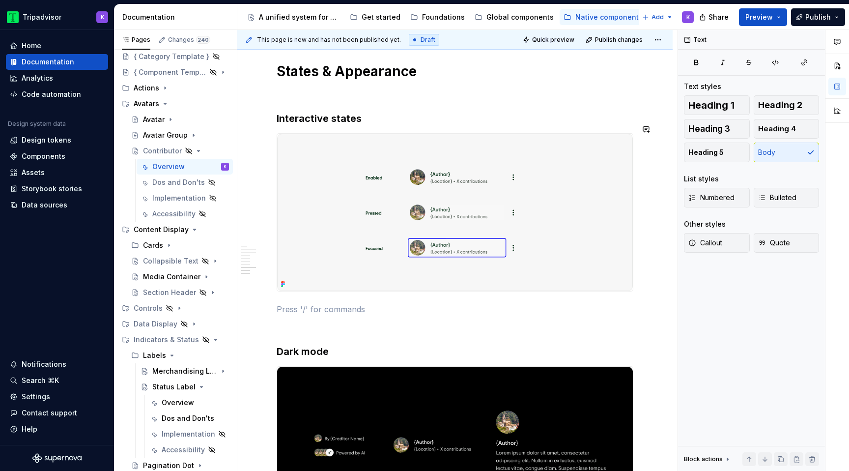
paste div
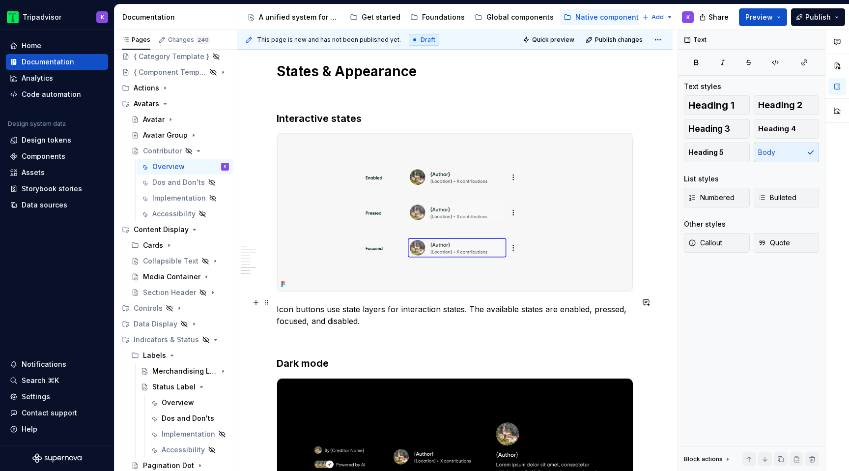
click at [277, 303] on p "Icon buttons use state layers for interaction states. The available states are …" at bounding box center [455, 315] width 357 height 24
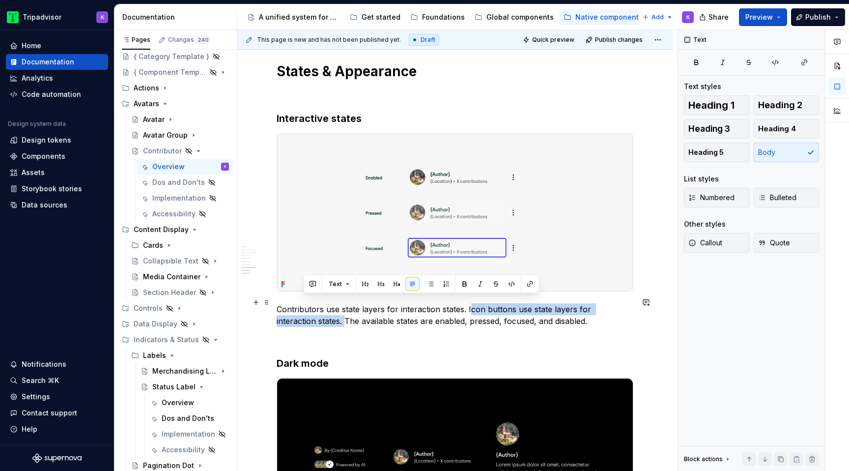
drag, startPoint x: 304, startPoint y: 314, endPoint x: 468, endPoint y: 299, distance: 164.8
click at [468, 303] on p "Contributors use state layers for interaction states. Icon buttons use state la…" at bounding box center [455, 315] width 357 height 24
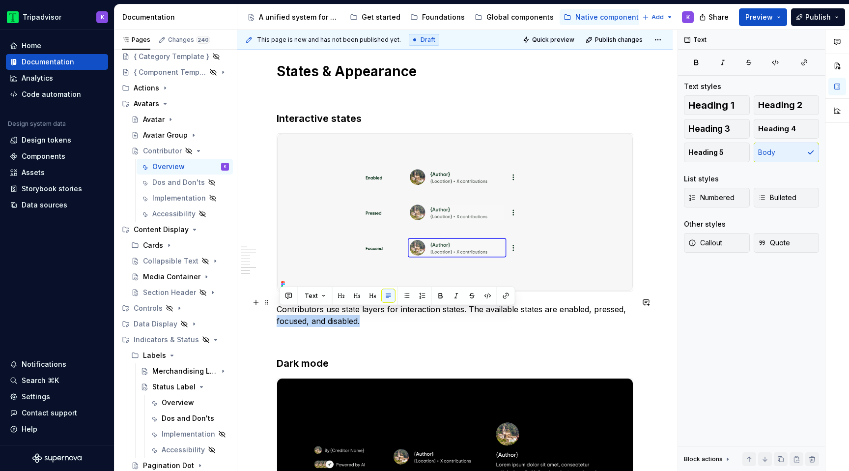
drag, startPoint x: 367, startPoint y: 315, endPoint x: 271, endPoint y: 316, distance: 96.3
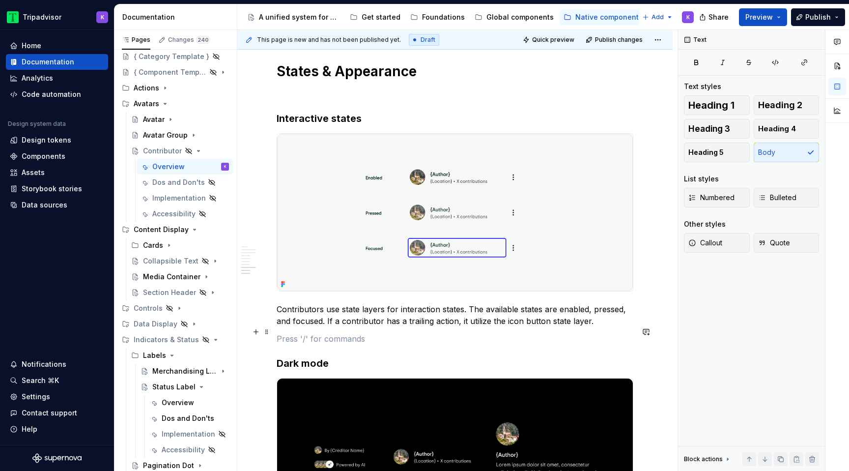
click at [387, 335] on p at bounding box center [455, 339] width 357 height 12
click at [407, 88] on p at bounding box center [455, 94] width 357 height 12
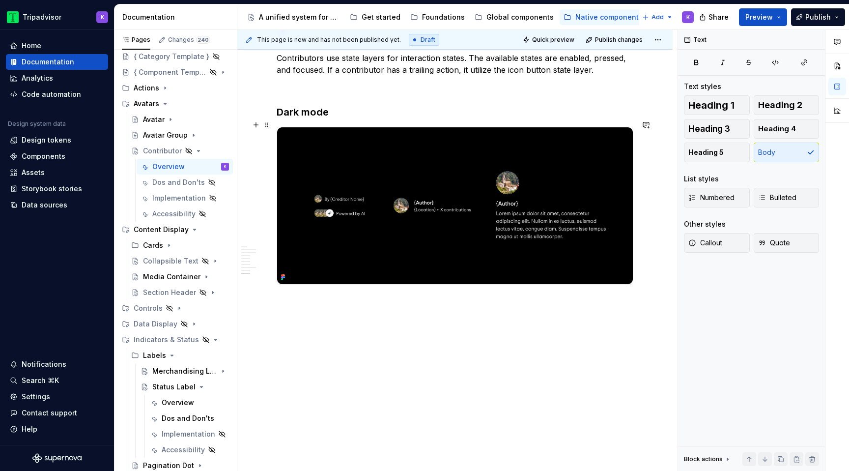
scroll to position [1847, 0]
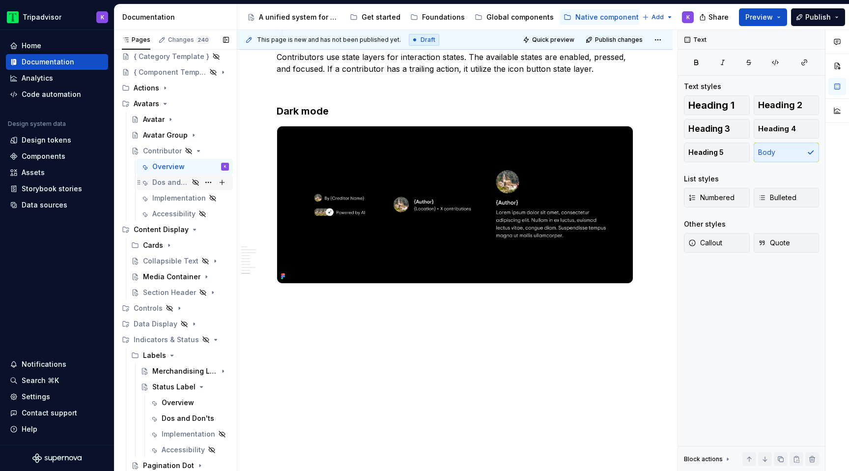
click at [161, 187] on div "Dos and Don'ts" at bounding box center [190, 182] width 77 height 14
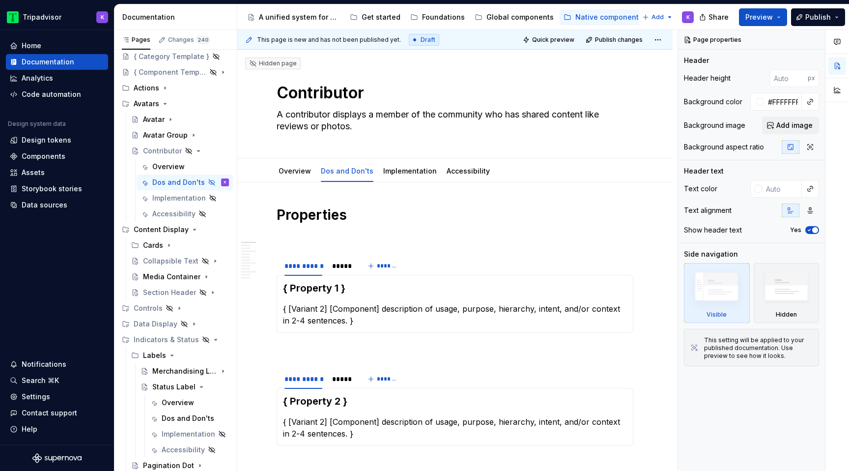
type textarea "*"
